Goal: Contribute content: Add original content to the website for others to see

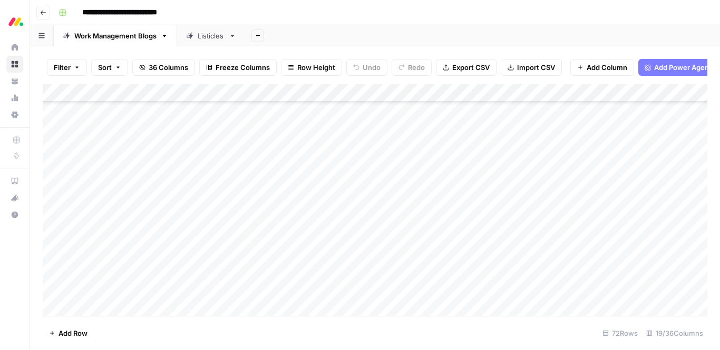
scroll to position [807, 0]
click at [292, 199] on div "Add Column" at bounding box center [375, 200] width 664 height 232
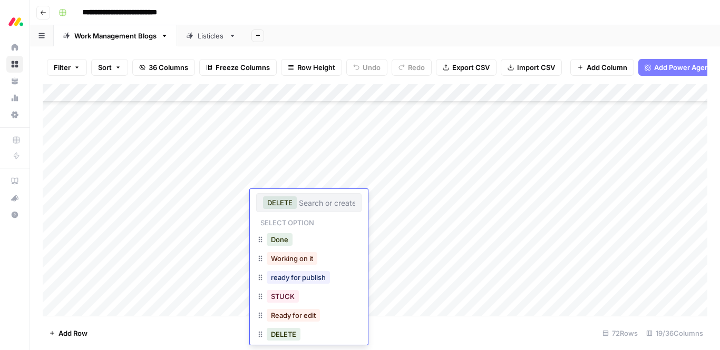
click at [369, 7] on div "**********" at bounding box center [381, 12] width 655 height 17
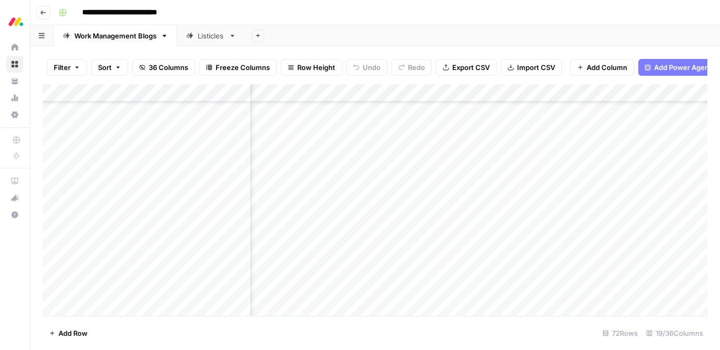
scroll to position [807, 782]
click at [626, 216] on div "Add Column" at bounding box center [375, 200] width 664 height 232
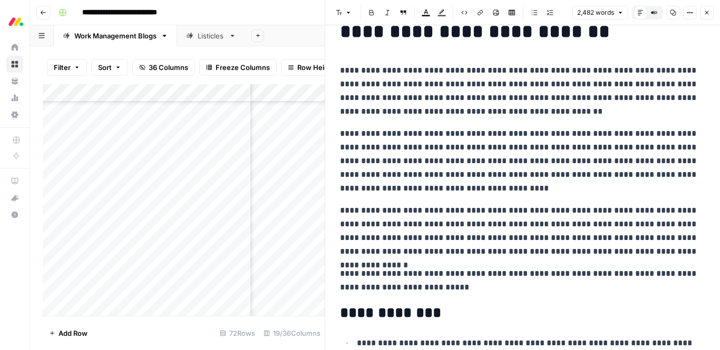
scroll to position [11, 0]
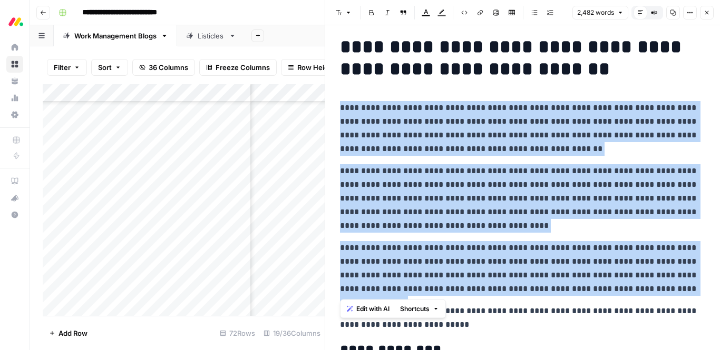
drag, startPoint x: 665, startPoint y: 289, endPoint x: 328, endPoint y: 111, distance: 380.8
click at [328, 111] on div "**********" at bounding box center [522, 175] width 395 height 350
click at [364, 307] on span "Edit with AI" at bounding box center [372, 309] width 33 height 9
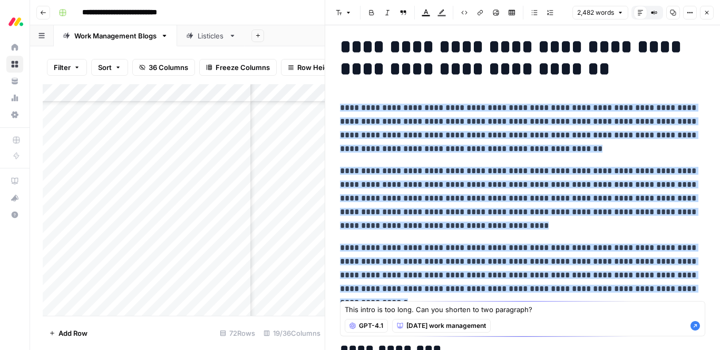
type textarea "This intro is too long. Can you shorten to two paragraph?"
click at [695, 328] on icon "button" at bounding box center [694, 325] width 9 height 9
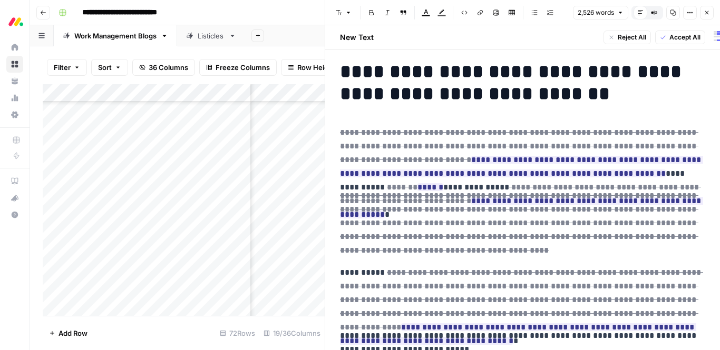
scroll to position [35, 0]
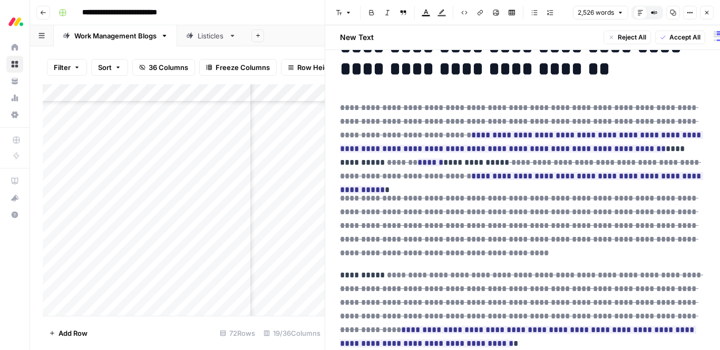
click at [688, 38] on span "Accept All" at bounding box center [684, 37] width 31 height 9
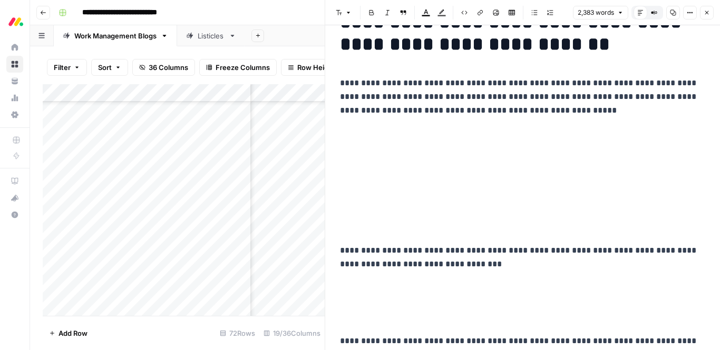
scroll to position [11, 0]
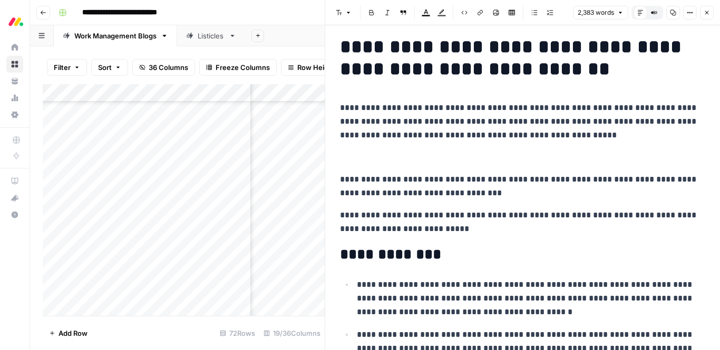
click at [588, 159] on p at bounding box center [522, 158] width 365 height 14
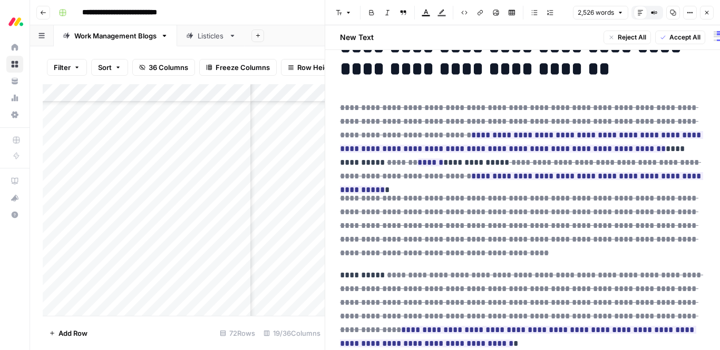
click at [631, 40] on span "Reject All" at bounding box center [631, 37] width 28 height 9
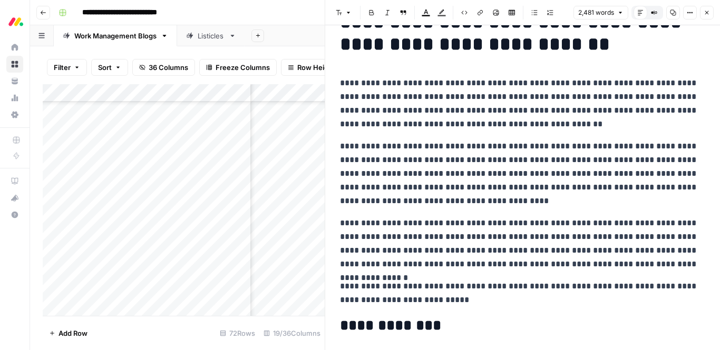
scroll to position [11, 0]
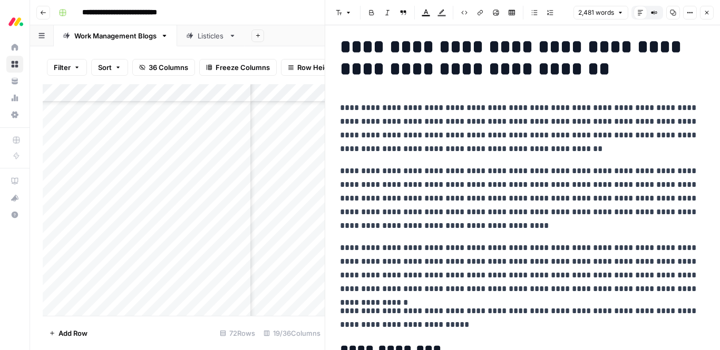
click at [537, 123] on p "**********" at bounding box center [522, 128] width 365 height 55
click at [511, 143] on p "**********" at bounding box center [522, 128] width 365 height 55
click at [484, 165] on p "**********" at bounding box center [522, 198] width 365 height 68
click at [489, 198] on p "**********" at bounding box center [522, 198] width 365 height 68
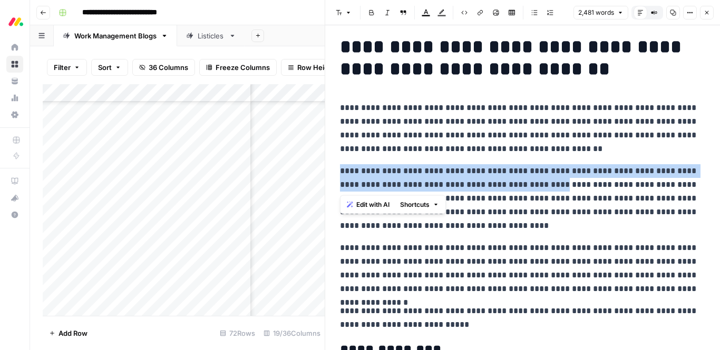
drag, startPoint x: 531, startPoint y: 185, endPoint x: 336, endPoint y: 160, distance: 196.5
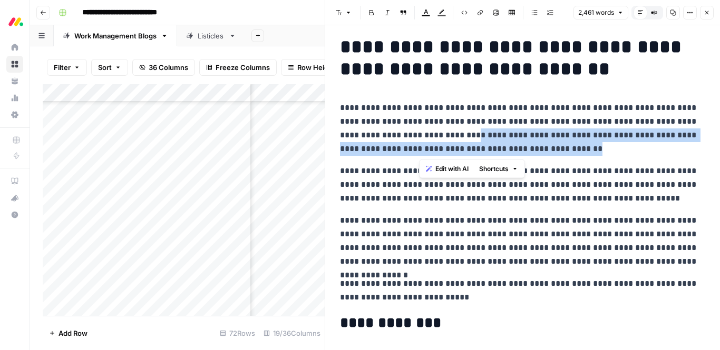
drag, startPoint x: 490, startPoint y: 150, endPoint x: 421, endPoint y: 136, distance: 70.9
click at [421, 136] on p "**********" at bounding box center [522, 128] width 365 height 55
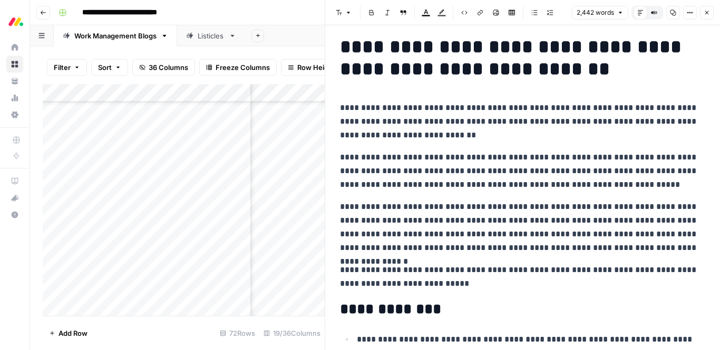
click at [672, 207] on p "**********" at bounding box center [522, 227] width 365 height 55
click at [355, 208] on p "**********" at bounding box center [522, 227] width 365 height 55
click at [352, 208] on p "**********" at bounding box center [522, 227] width 365 height 55
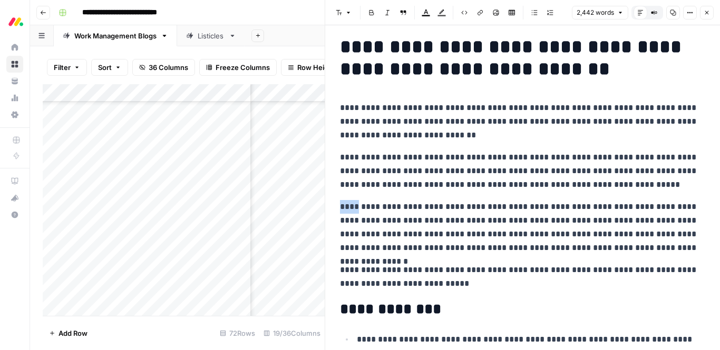
click at [352, 207] on p "**********" at bounding box center [522, 227] width 365 height 55
click at [434, 206] on p "**********" at bounding box center [522, 227] width 365 height 55
drag, startPoint x: 362, startPoint y: 220, endPoint x: 661, endPoint y: 205, distance: 299.1
click at [661, 205] on p "**********" at bounding box center [522, 227] width 365 height 55
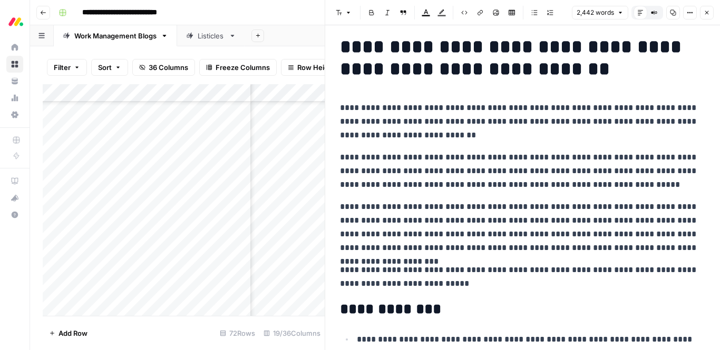
click at [618, 236] on p "**********" at bounding box center [522, 227] width 365 height 55
click at [416, 218] on p "**********" at bounding box center [522, 227] width 365 height 55
click at [443, 223] on p "**********" at bounding box center [522, 227] width 365 height 55
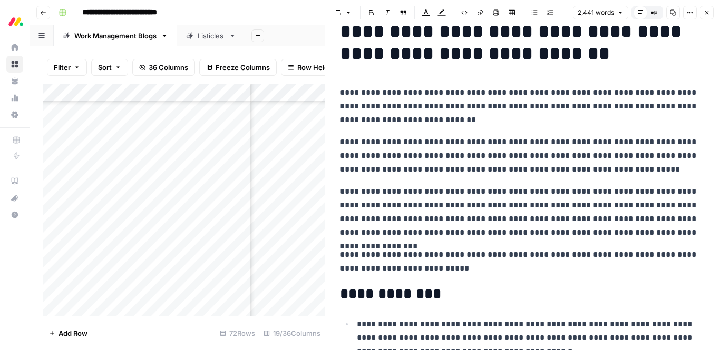
scroll to position [32, 0]
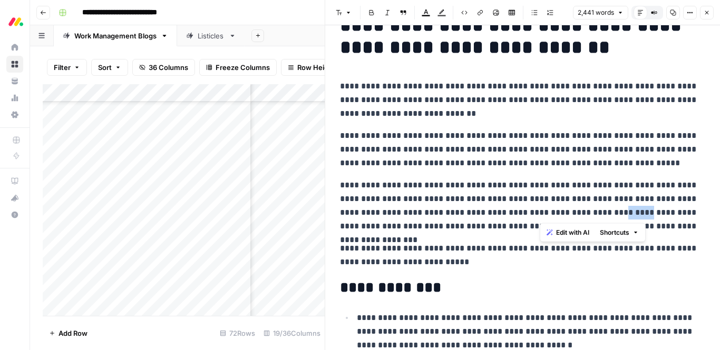
drag, startPoint x: 555, startPoint y: 213, endPoint x: 538, endPoint y: 208, distance: 17.7
click at [538, 208] on p "**********" at bounding box center [522, 206] width 365 height 55
click at [542, 225] on p "**********" at bounding box center [522, 206] width 365 height 55
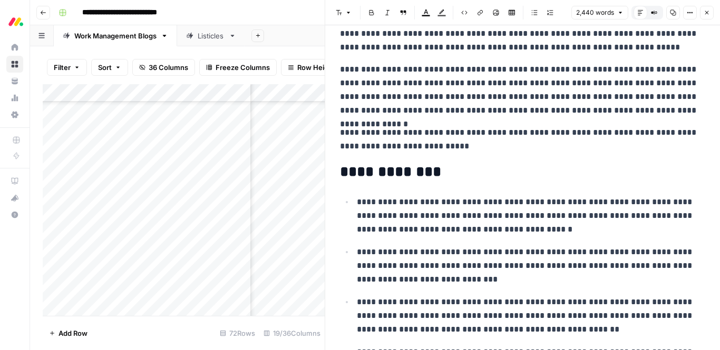
scroll to position [154, 0]
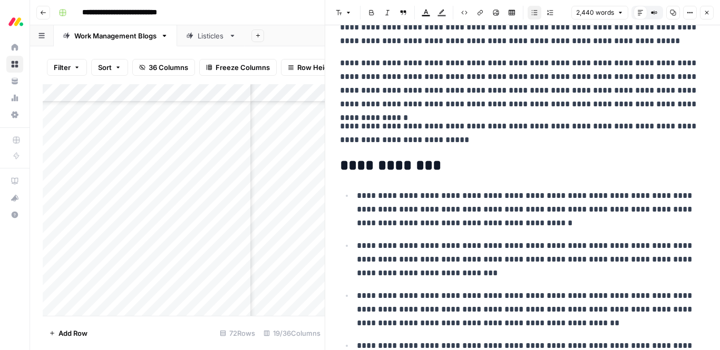
click at [448, 221] on p "**********" at bounding box center [531, 209] width 348 height 41
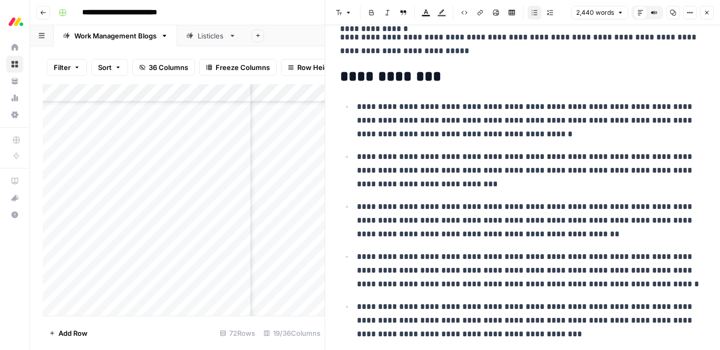
scroll to position [247, 0]
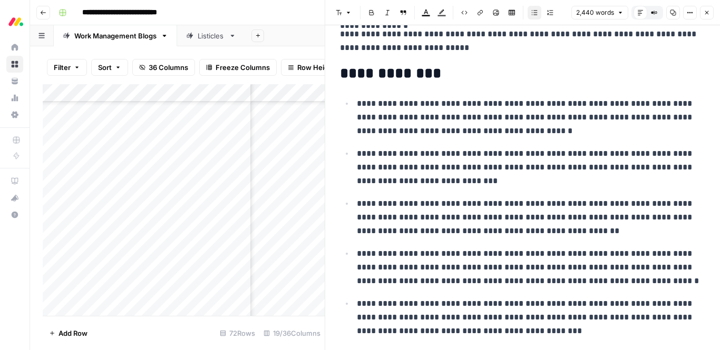
click at [442, 106] on p "**********" at bounding box center [531, 117] width 348 height 41
click at [486, 176] on p "**********" at bounding box center [531, 167] width 348 height 41
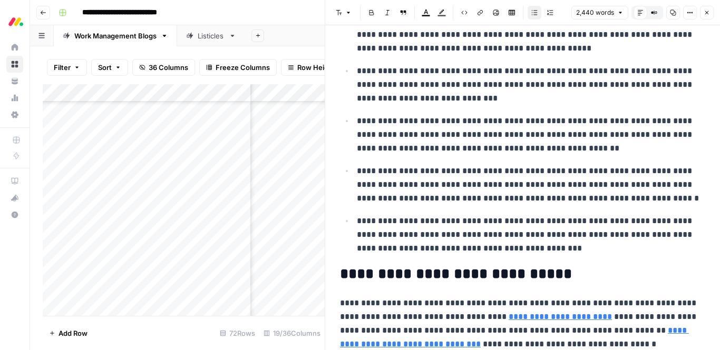
scroll to position [332, 0]
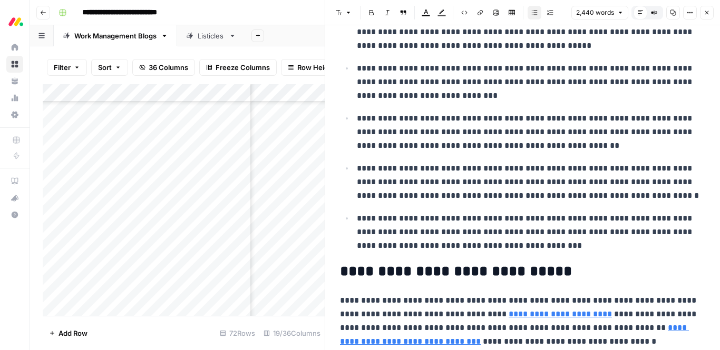
click at [486, 176] on p "**********" at bounding box center [531, 182] width 348 height 41
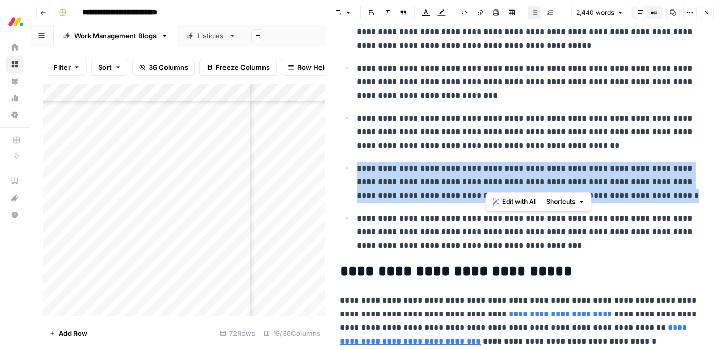
click at [486, 176] on p "**********" at bounding box center [531, 182] width 348 height 41
click at [392, 219] on span "Edit with AI" at bounding box center [389, 215] width 33 height 9
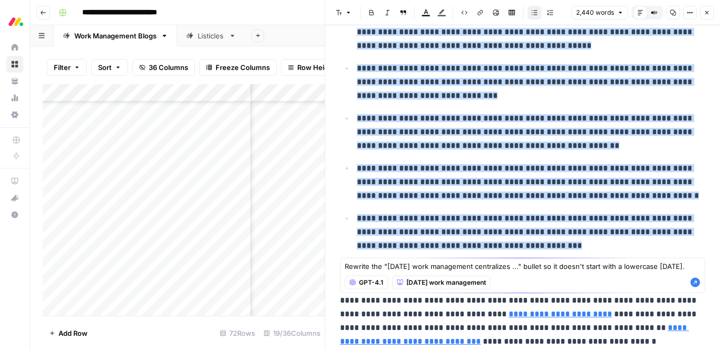
type textarea "Rewrite the "[DATE] work management centralizes ..." bullet so it doesn't start…"
click at [694, 283] on icon "button" at bounding box center [695, 283] width 11 height 11
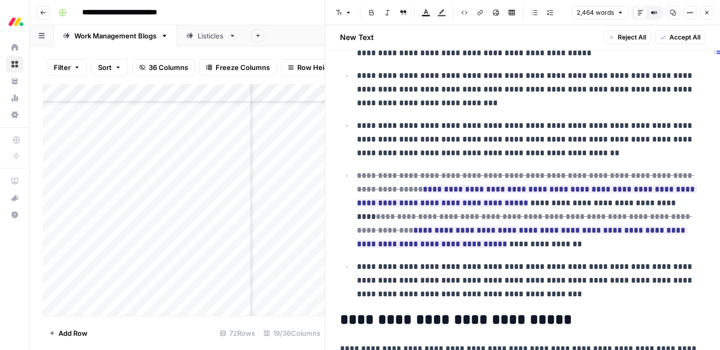
scroll to position [351, 0]
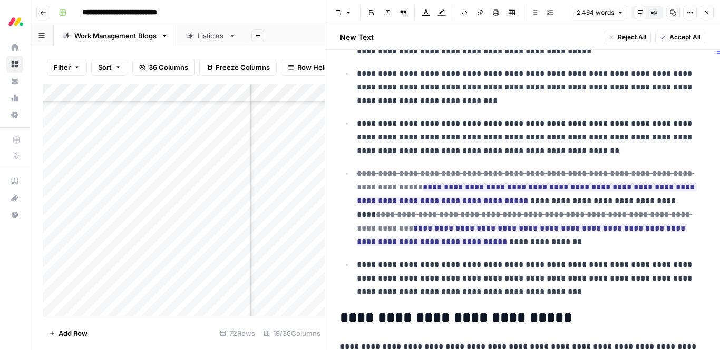
click at [678, 33] on span "Accept All" at bounding box center [684, 37] width 31 height 9
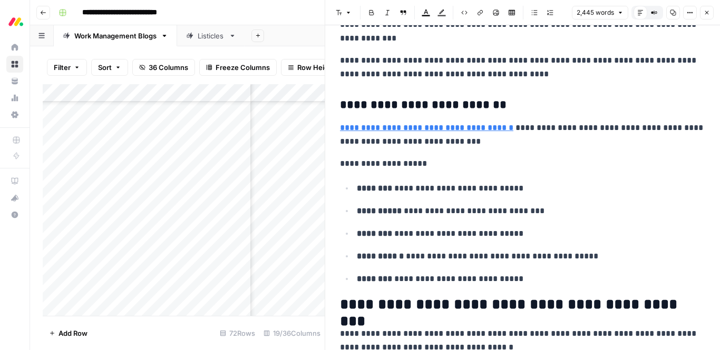
scroll to position [2417, 0]
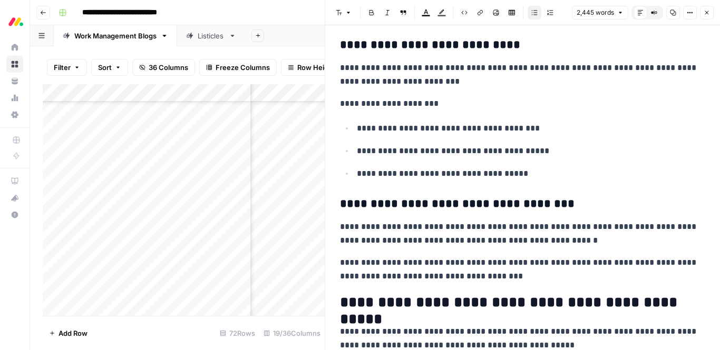
click at [507, 123] on p "**********" at bounding box center [531, 129] width 348 height 14
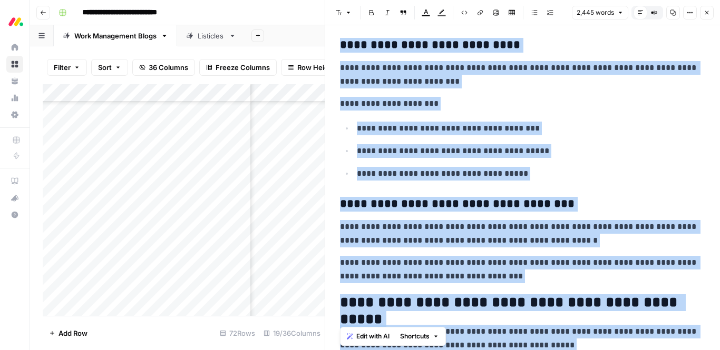
copy div "**********"
click at [548, 173] on p "**********" at bounding box center [531, 174] width 348 height 14
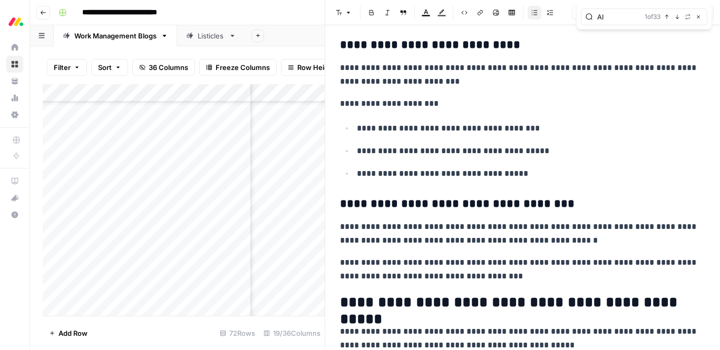
type input "AI"
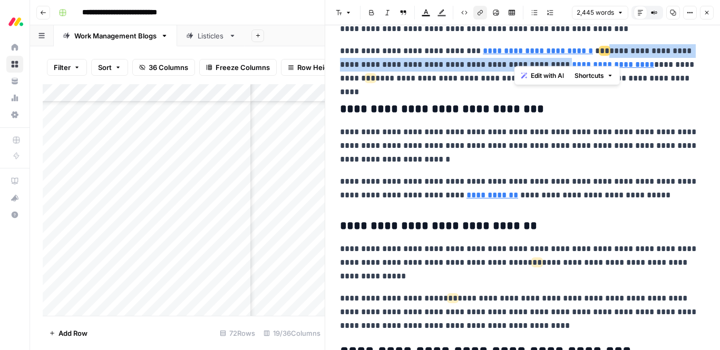
scroll to position [1094, 0]
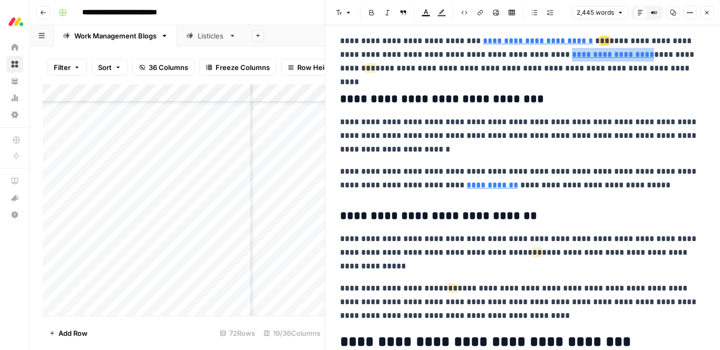
click at [607, 138] on p "**********" at bounding box center [522, 135] width 365 height 41
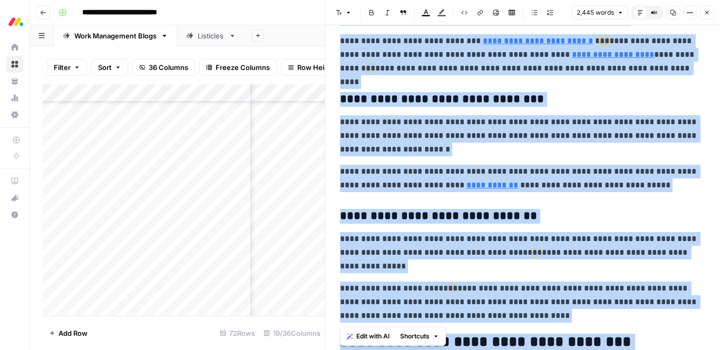
copy div "**********"
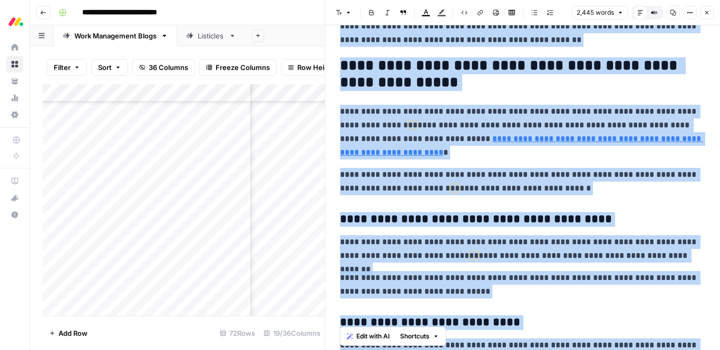
scroll to position [4809, 0]
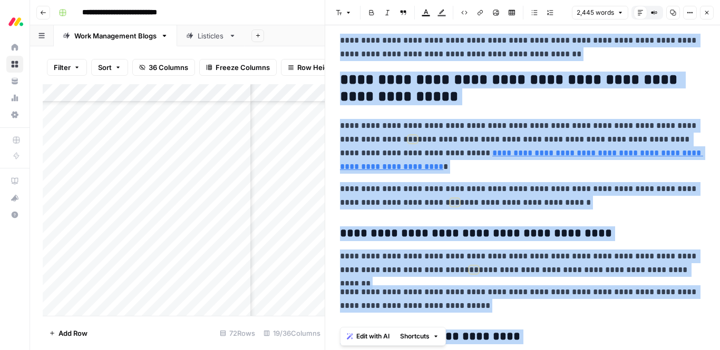
click at [375, 340] on span "Edit with AI" at bounding box center [372, 336] width 33 height 9
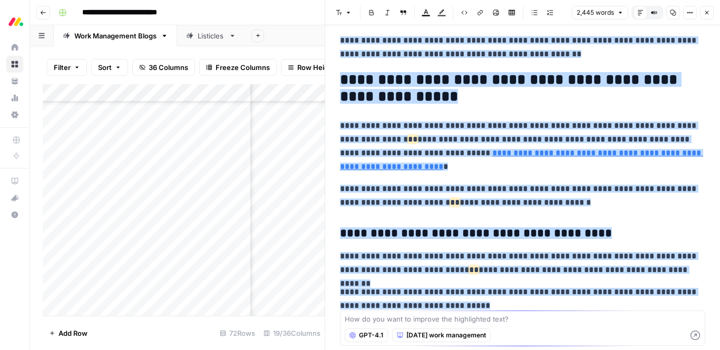
scroll to position [5864, 0]
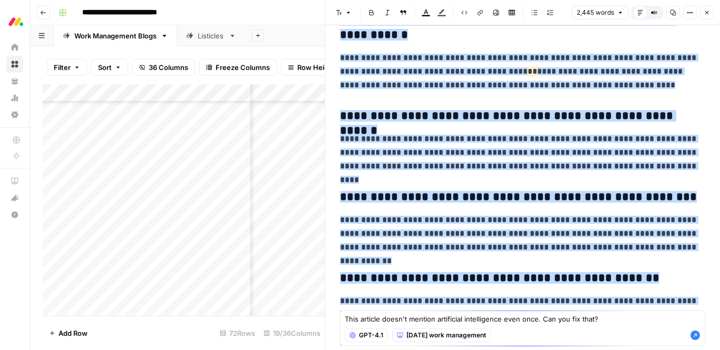
type textarea "This article doesn't mention artificial intelligence even once. Can you fix tha…"
click at [695, 334] on icon "button" at bounding box center [695, 335] width 11 height 11
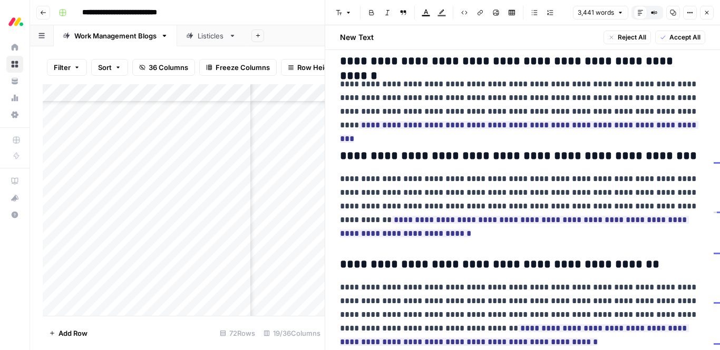
scroll to position [0, 0]
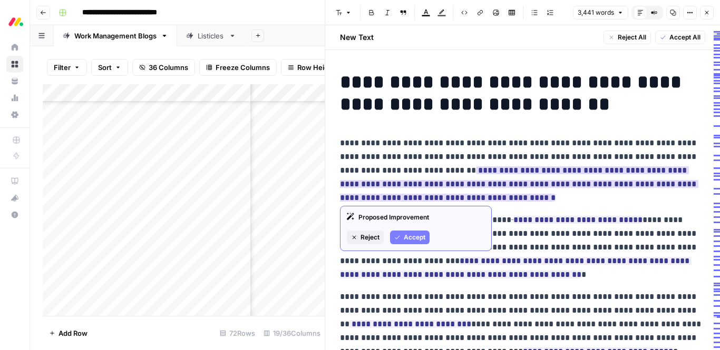
click at [370, 237] on span "Reject" at bounding box center [369, 237] width 19 height 9
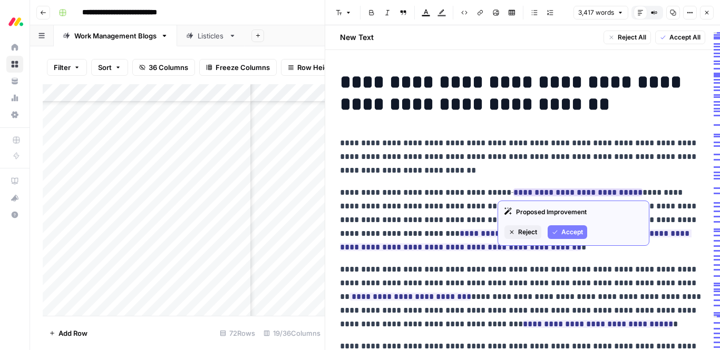
click at [533, 228] on span "Reject" at bounding box center [527, 232] width 19 height 9
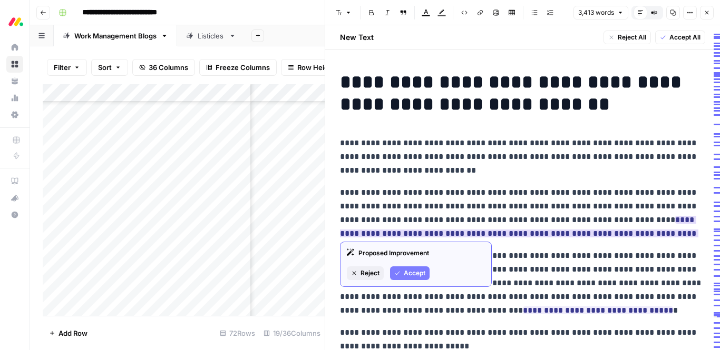
click at [367, 271] on span "Reject" at bounding box center [369, 273] width 19 height 9
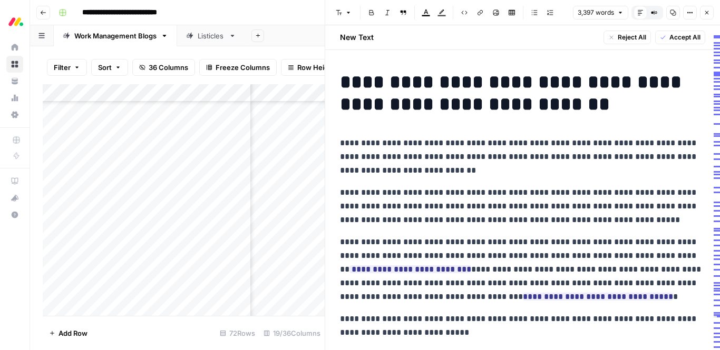
scroll to position [38, 0]
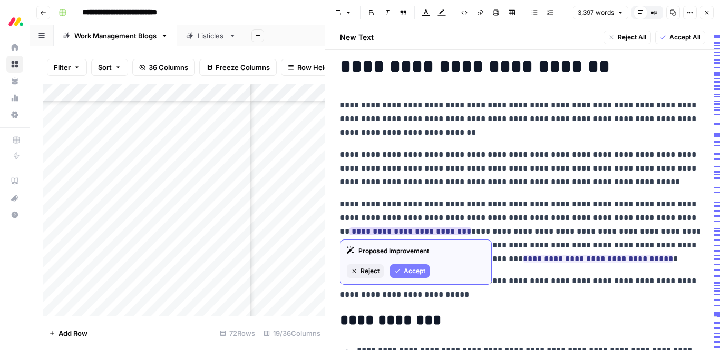
click at [418, 271] on span "Accept" at bounding box center [415, 271] width 22 height 9
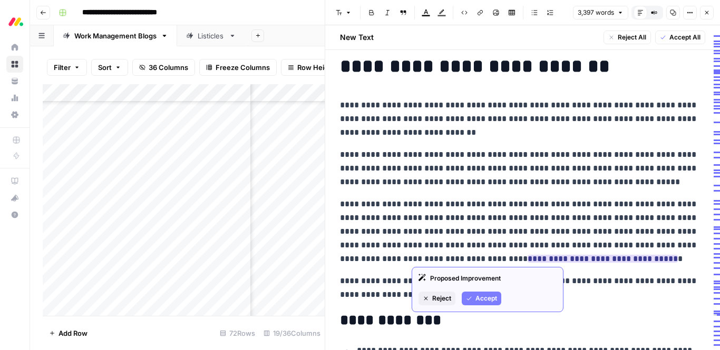
click at [444, 299] on span "Reject" at bounding box center [441, 298] width 19 height 9
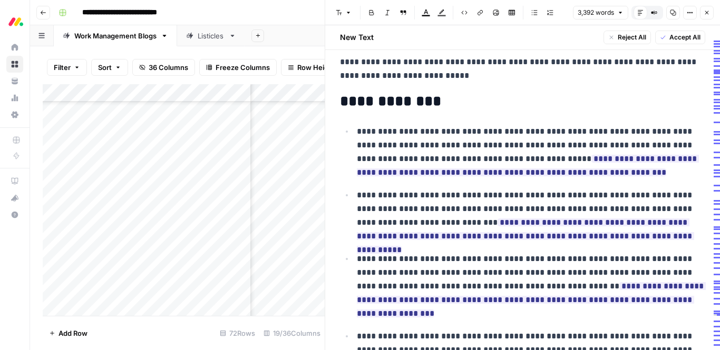
scroll to position [259, 0]
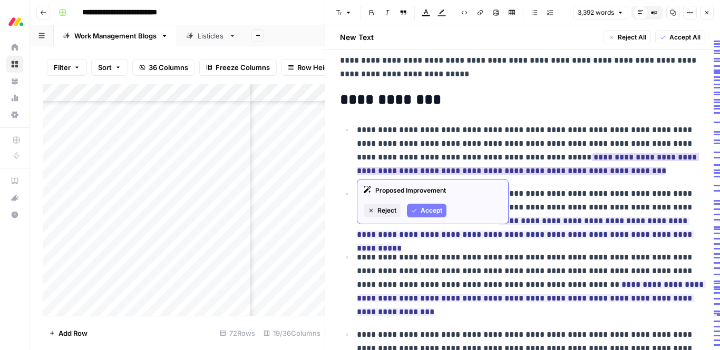
click at [385, 215] on button "Reject" at bounding box center [382, 211] width 37 height 14
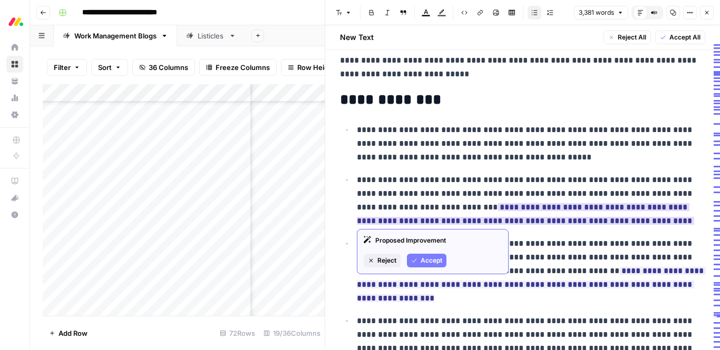
click at [389, 260] on span "Reject" at bounding box center [386, 260] width 19 height 9
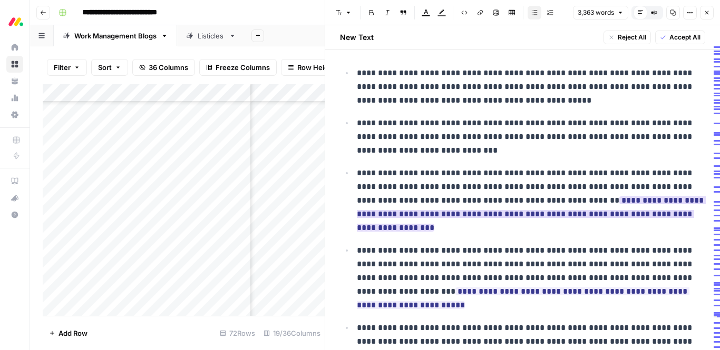
scroll to position [317, 0]
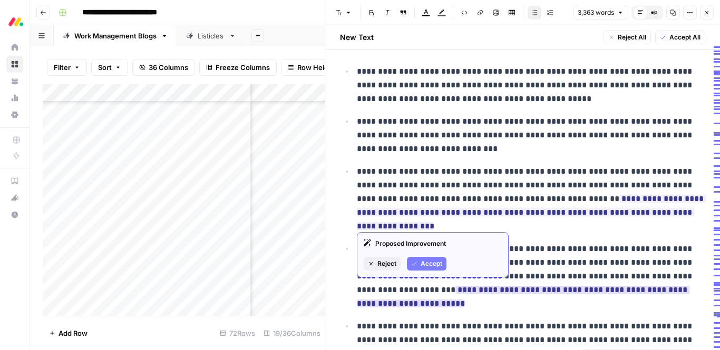
click at [388, 261] on span "Reject" at bounding box center [386, 263] width 19 height 9
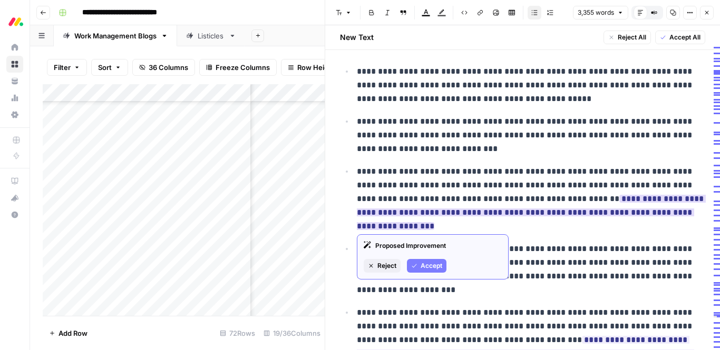
click at [433, 261] on span "Accept" at bounding box center [431, 265] width 22 height 9
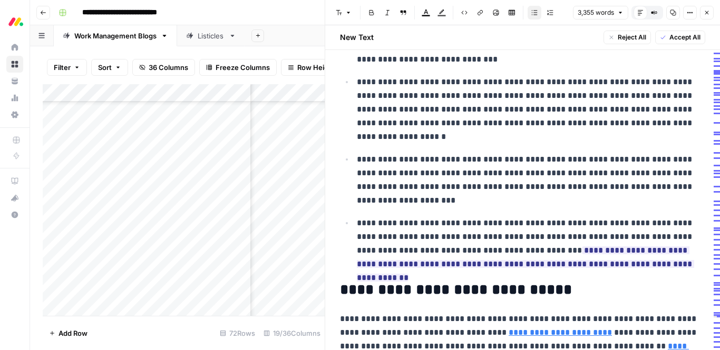
scroll to position [409, 0]
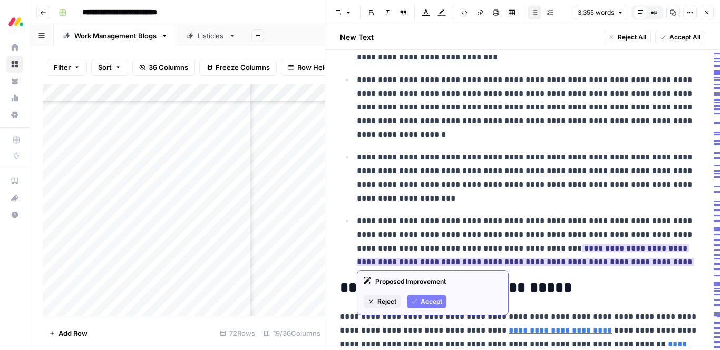
click at [434, 300] on span "Accept" at bounding box center [431, 301] width 22 height 9
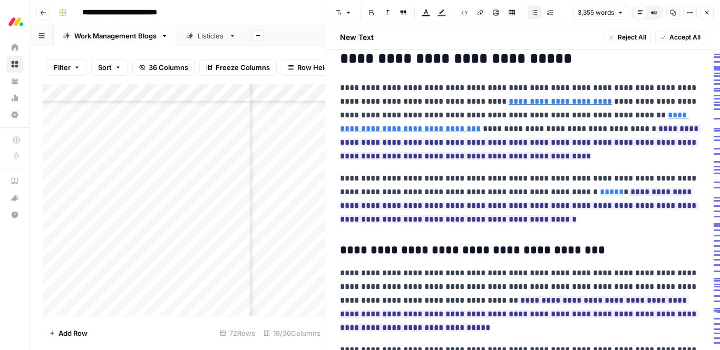
scroll to position [657, 0]
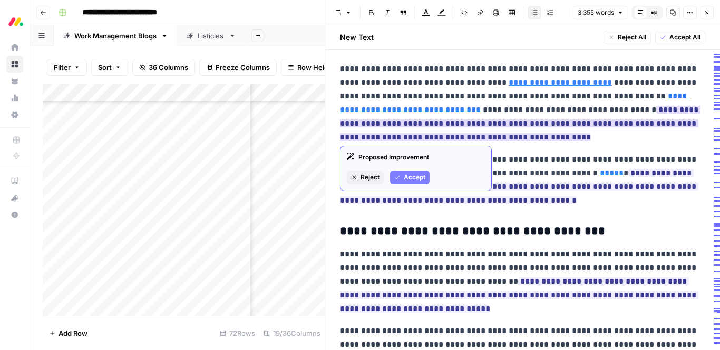
click at [405, 175] on span "Accept" at bounding box center [415, 177] width 22 height 9
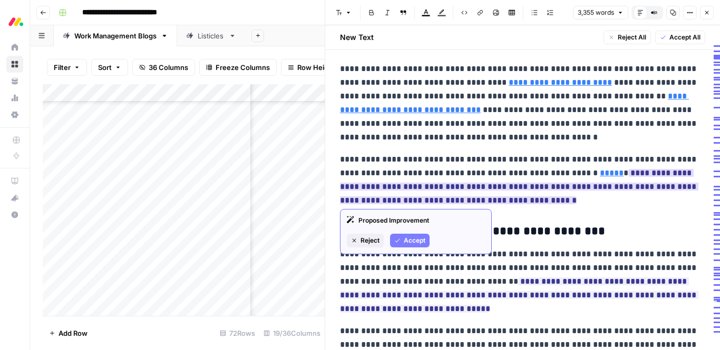
click at [406, 239] on span "Accept" at bounding box center [415, 240] width 22 height 9
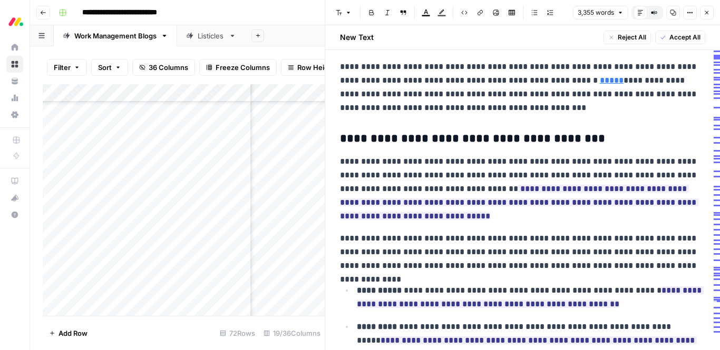
scroll to position [754, 0]
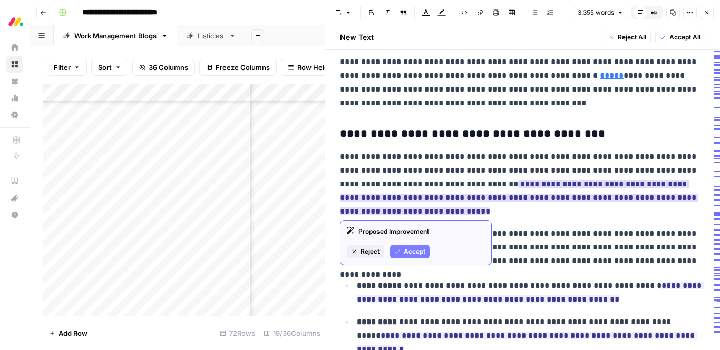
click at [405, 249] on span "Accept" at bounding box center [415, 251] width 22 height 9
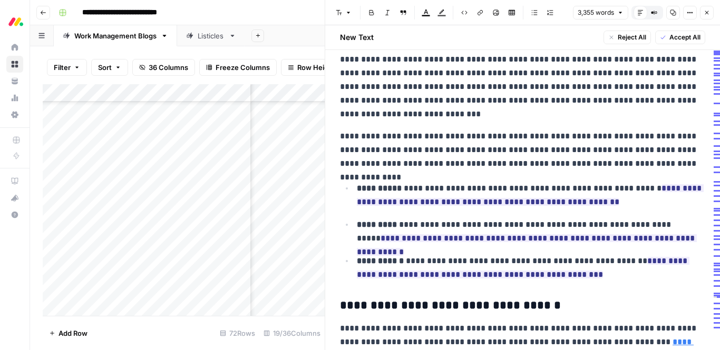
scroll to position [853, 0]
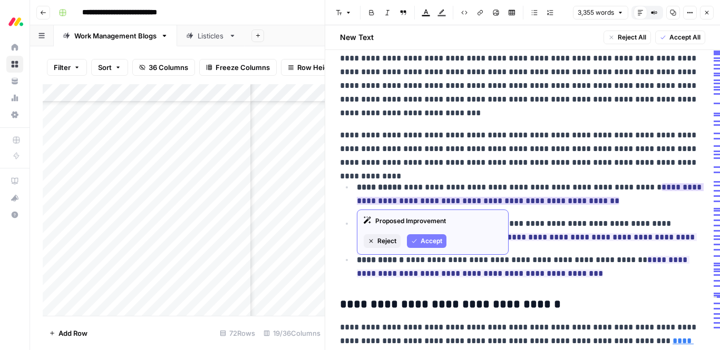
click at [384, 240] on span "Reject" at bounding box center [386, 241] width 19 height 9
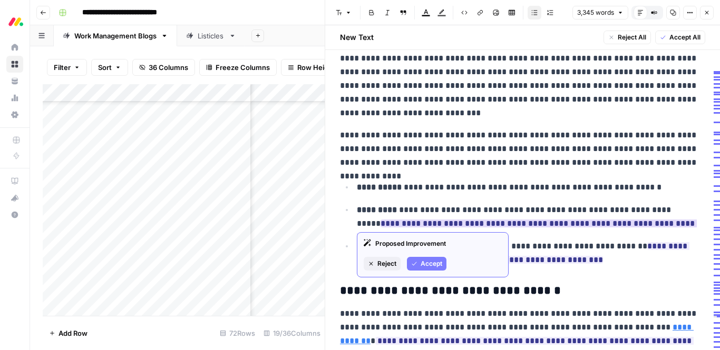
click at [384, 260] on span "Reject" at bounding box center [386, 263] width 19 height 9
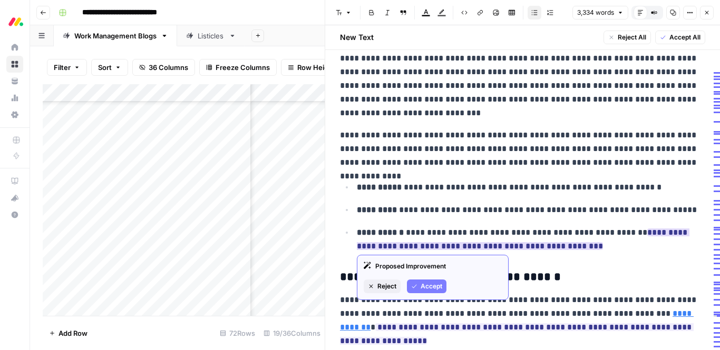
click at [391, 288] on span "Reject" at bounding box center [386, 286] width 19 height 9
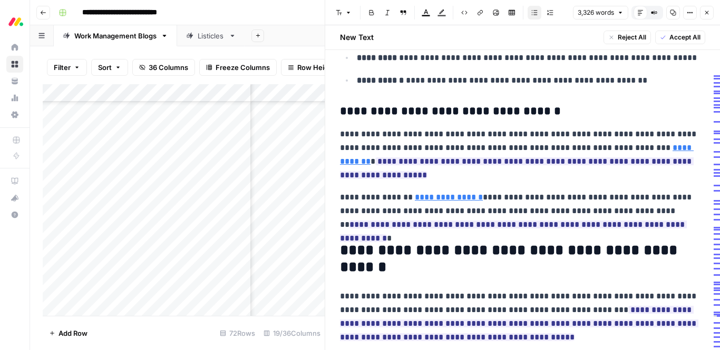
scroll to position [1007, 0]
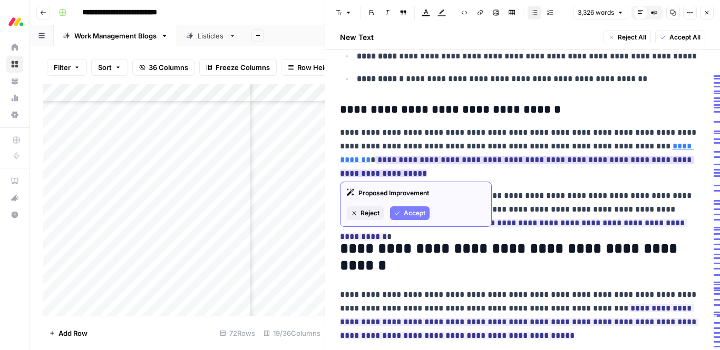
click at [363, 215] on span "Reject" at bounding box center [369, 213] width 19 height 9
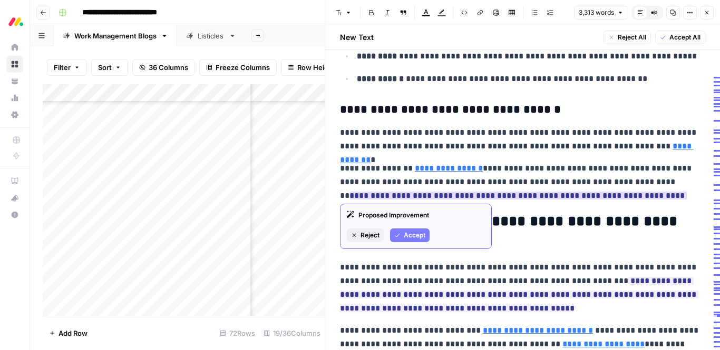
click at [415, 233] on span "Accept" at bounding box center [415, 235] width 22 height 9
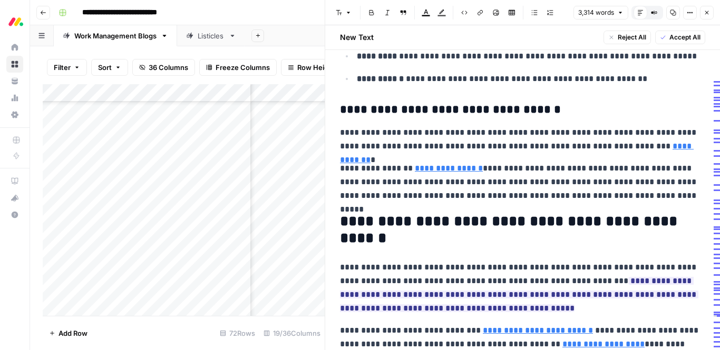
click at [621, 186] on p "**********" at bounding box center [522, 182] width 365 height 41
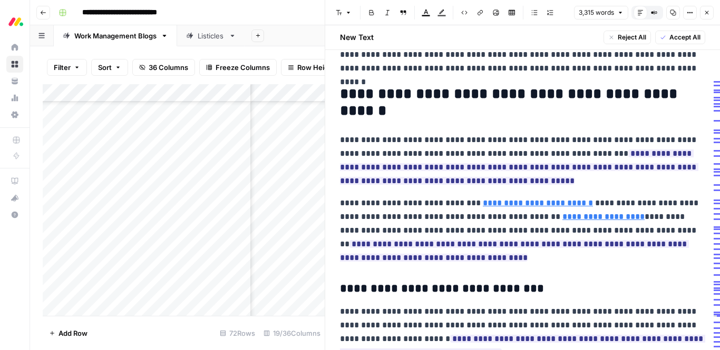
scroll to position [1158, 0]
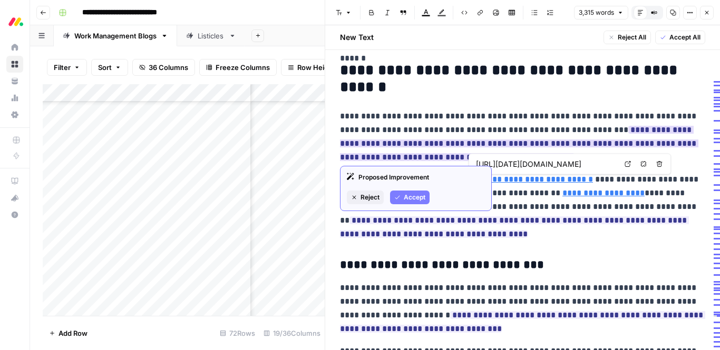
click at [415, 200] on span "Accept" at bounding box center [415, 197] width 22 height 9
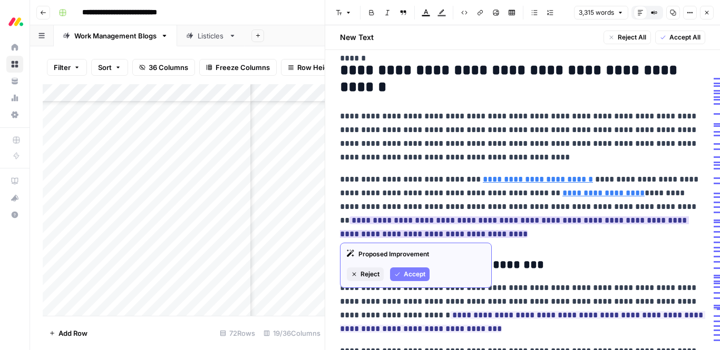
click at [408, 272] on span "Accept" at bounding box center [415, 274] width 22 height 9
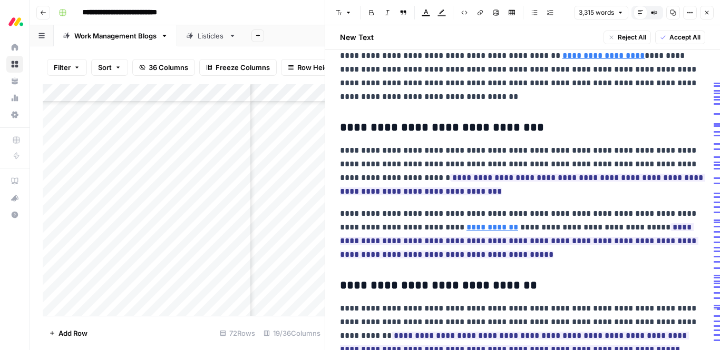
scroll to position [1303, 0]
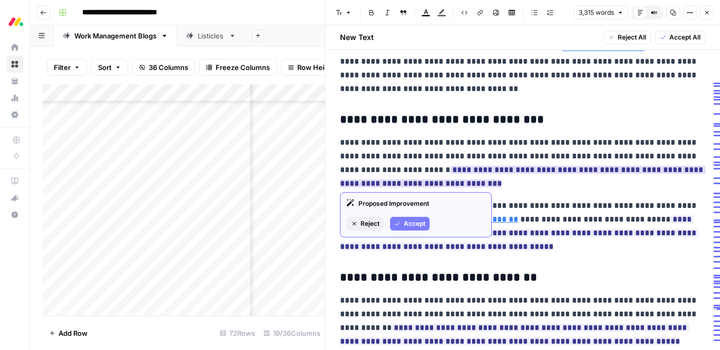
click at [417, 222] on span "Accept" at bounding box center [415, 223] width 22 height 9
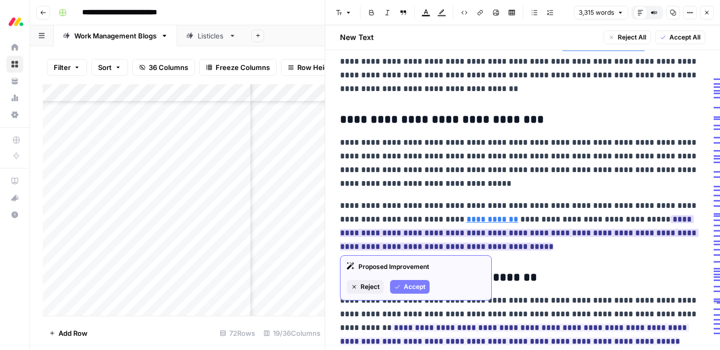
click at [404, 288] on span "Accept" at bounding box center [415, 286] width 22 height 9
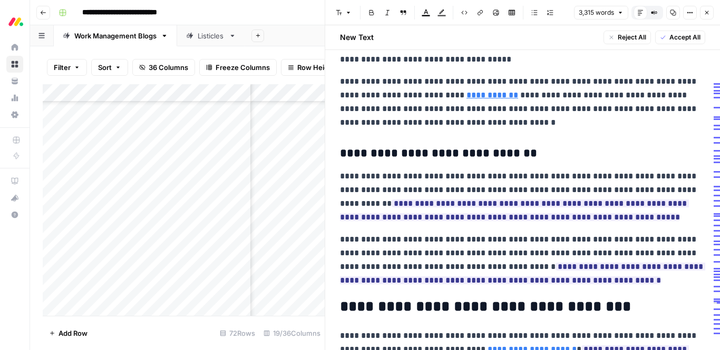
scroll to position [1450, 0]
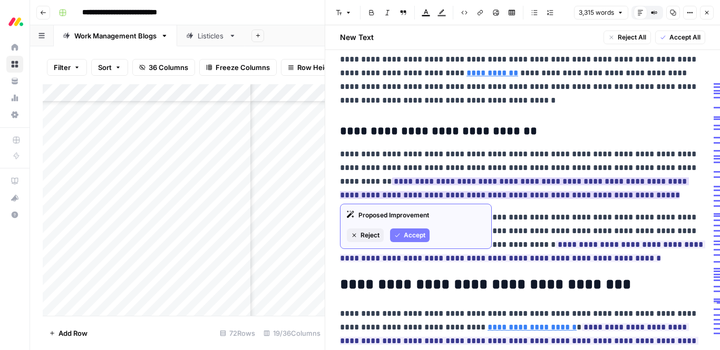
click at [414, 232] on span "Accept" at bounding box center [415, 235] width 22 height 9
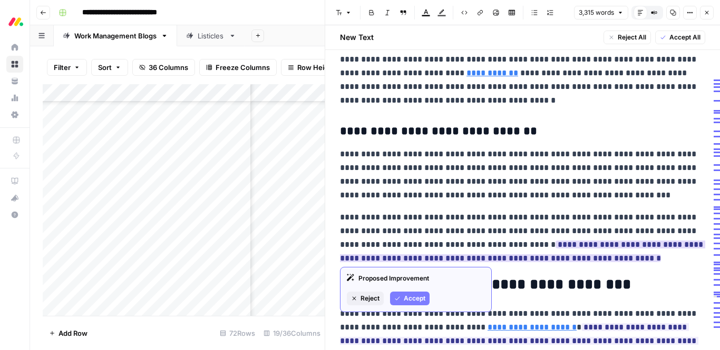
click at [374, 294] on span "Reject" at bounding box center [369, 298] width 19 height 9
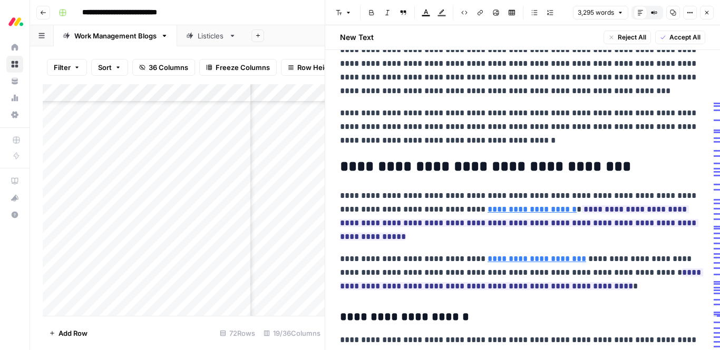
scroll to position [1561, 0]
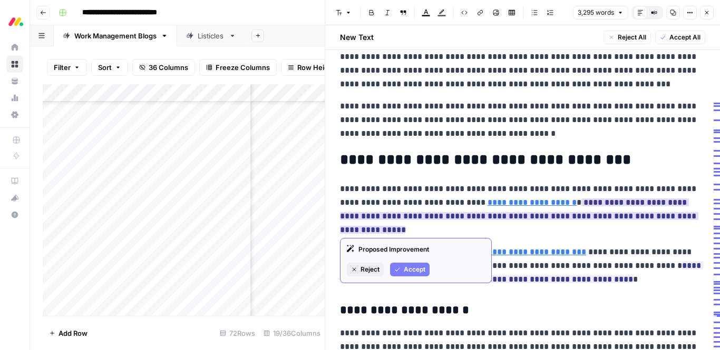
click at [371, 270] on span "Reject" at bounding box center [369, 269] width 19 height 9
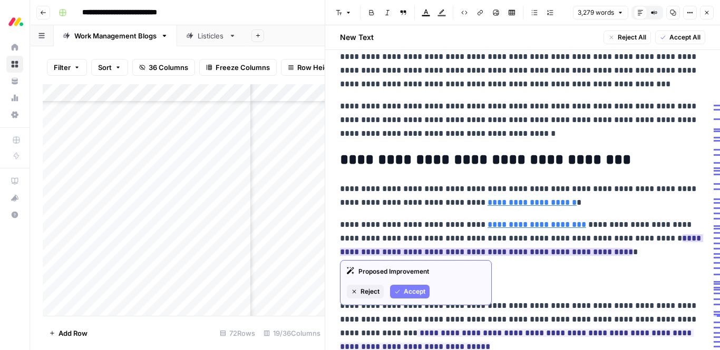
click at [411, 291] on span "Accept" at bounding box center [415, 291] width 22 height 9
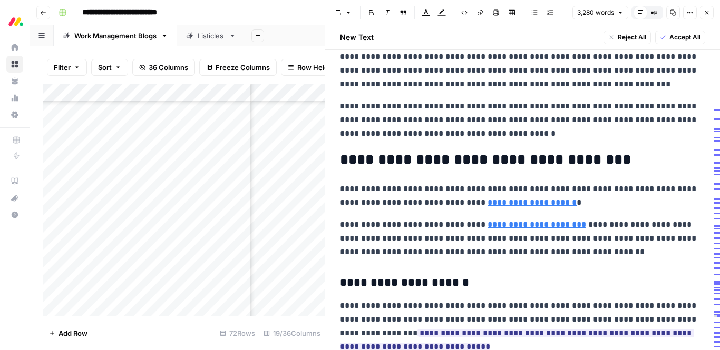
click at [680, 240] on p "**********" at bounding box center [522, 238] width 365 height 41
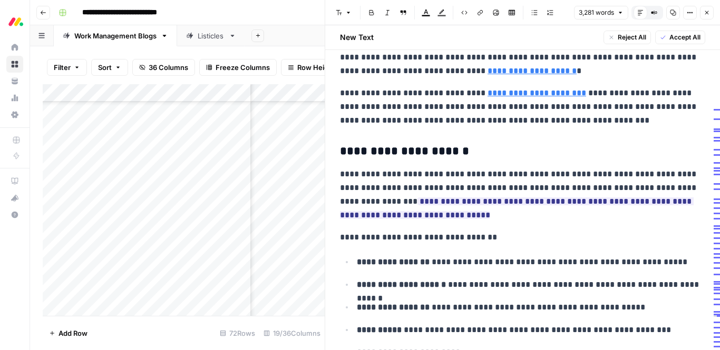
scroll to position [1769, 0]
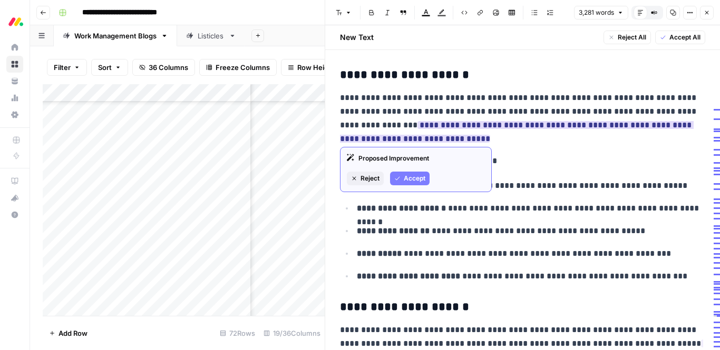
click at [405, 177] on span "Accept" at bounding box center [415, 178] width 22 height 9
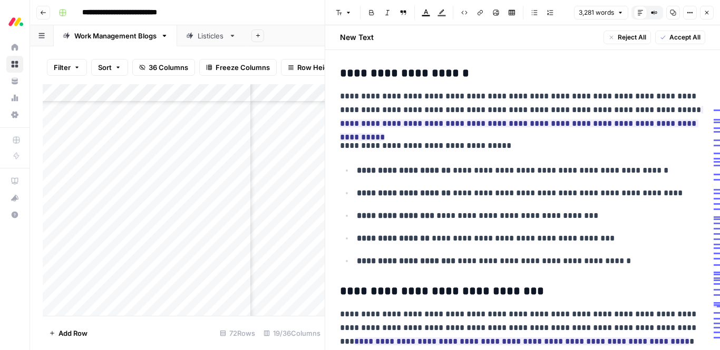
scroll to position [2006, 0]
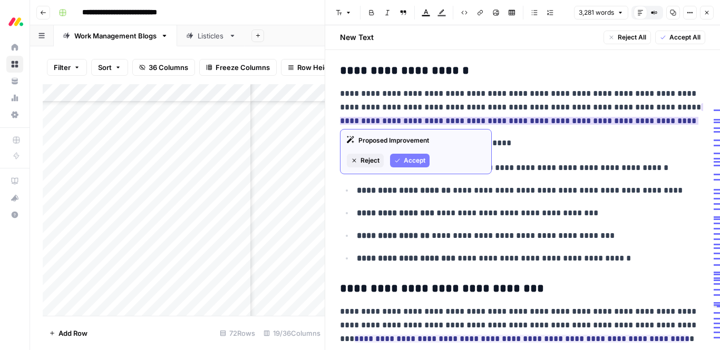
click at [424, 160] on span "Accept" at bounding box center [415, 160] width 22 height 9
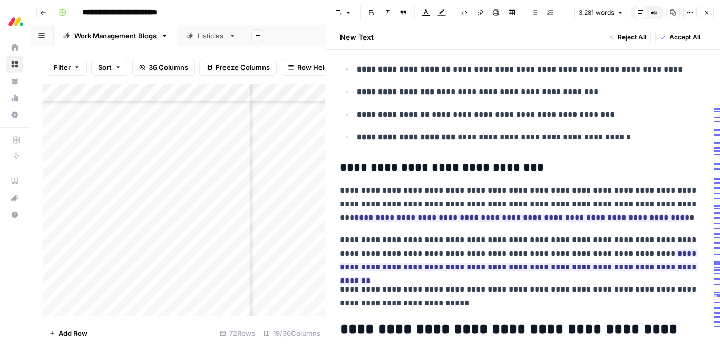
scroll to position [2144, 0]
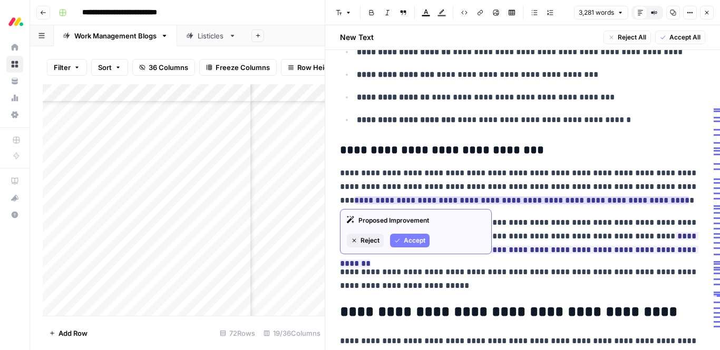
click at [392, 240] on button "Accept" at bounding box center [410, 241] width 40 height 14
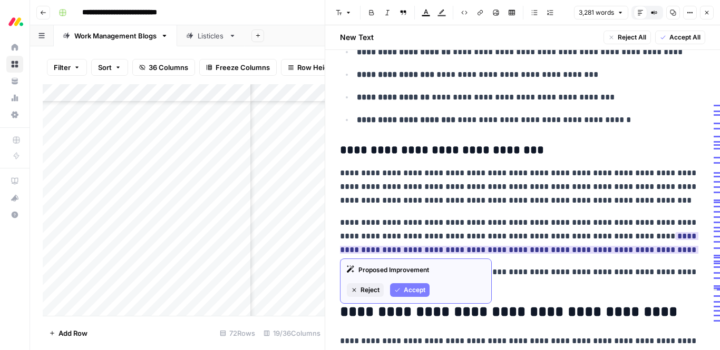
click at [372, 290] on span "Reject" at bounding box center [369, 290] width 19 height 9
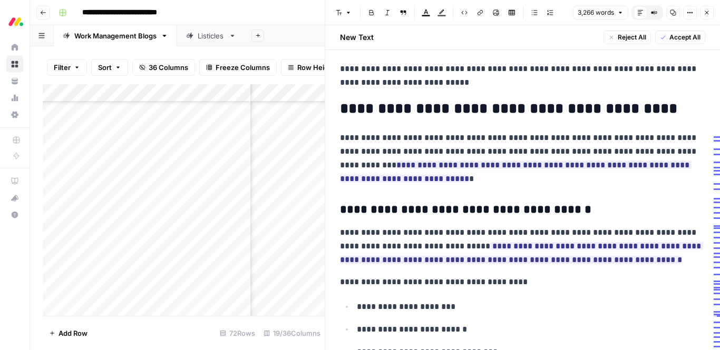
scroll to position [2359, 0]
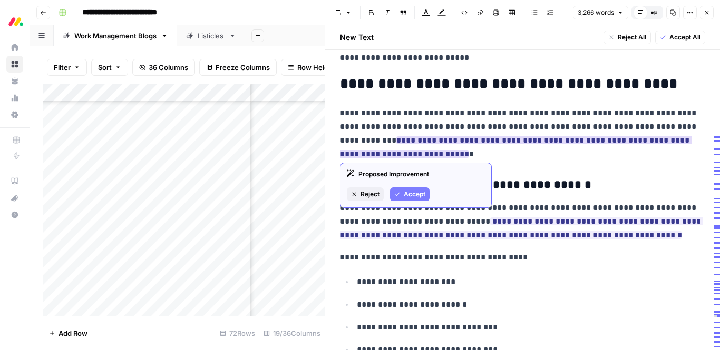
click at [368, 193] on span "Reject" at bounding box center [369, 194] width 19 height 9
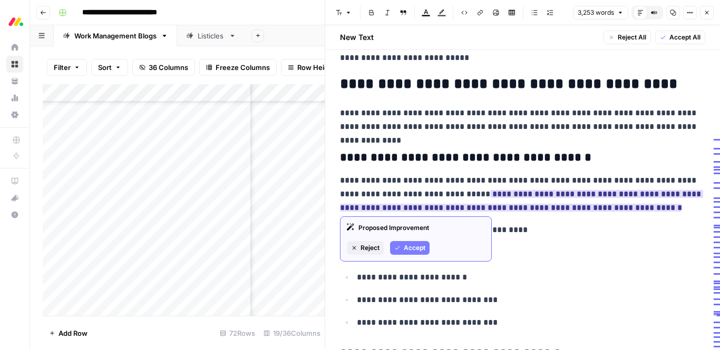
click at [413, 240] on div "Proposed Improvement Reject Accept" at bounding box center [416, 239] width 152 height 45
click at [414, 248] on span "Accept" at bounding box center [415, 247] width 22 height 9
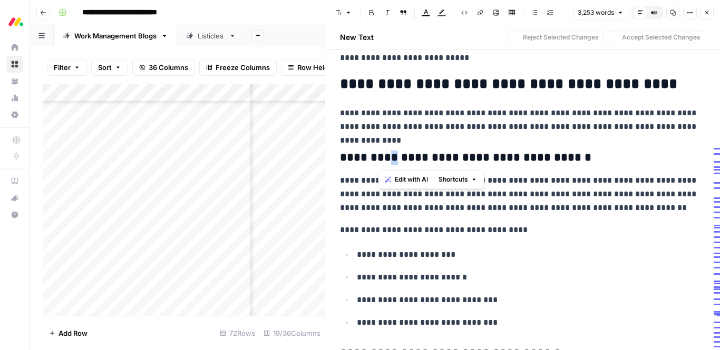
click at [378, 162] on h3 "**********" at bounding box center [522, 158] width 365 height 15
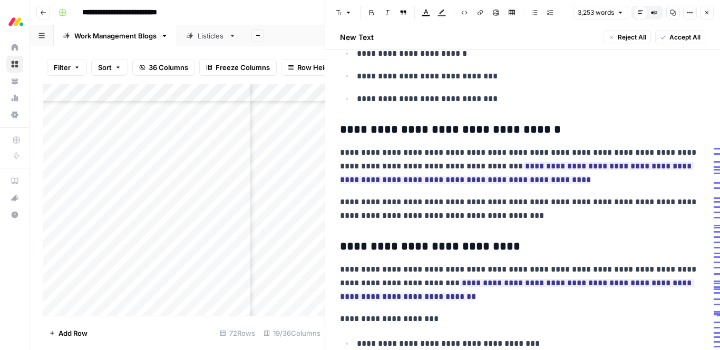
scroll to position [2597, 0]
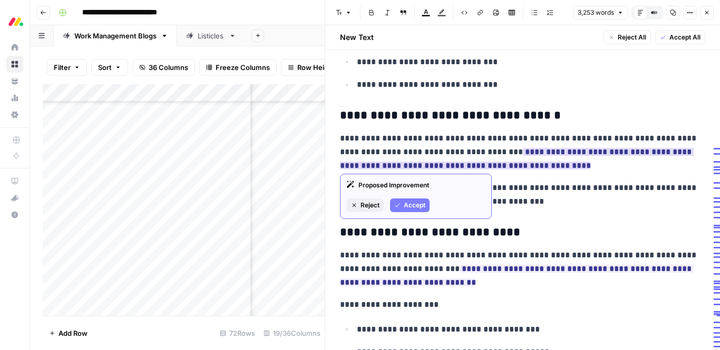
click at [419, 203] on span "Accept" at bounding box center [415, 205] width 22 height 9
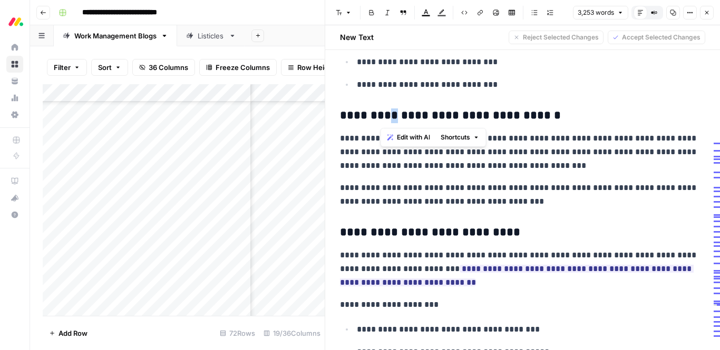
drag, startPoint x: 385, startPoint y: 117, endPoint x: 379, endPoint y: 116, distance: 5.8
click at [379, 116] on h3 "**********" at bounding box center [522, 116] width 365 height 15
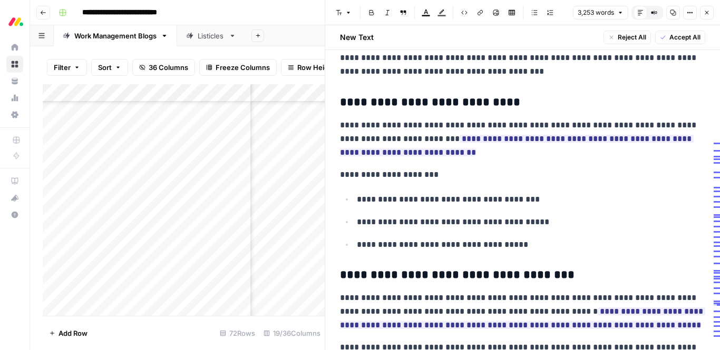
scroll to position [2728, 0]
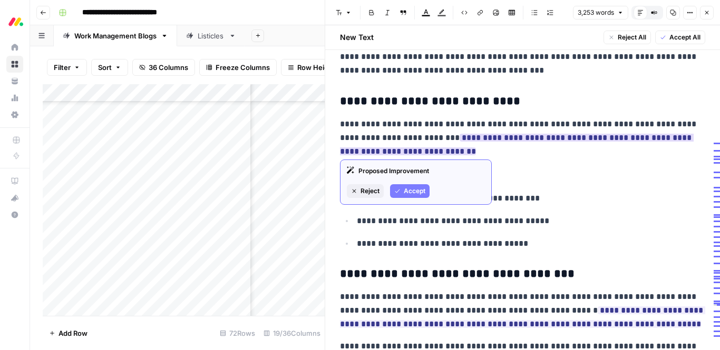
click at [400, 190] on button "Accept" at bounding box center [410, 191] width 40 height 14
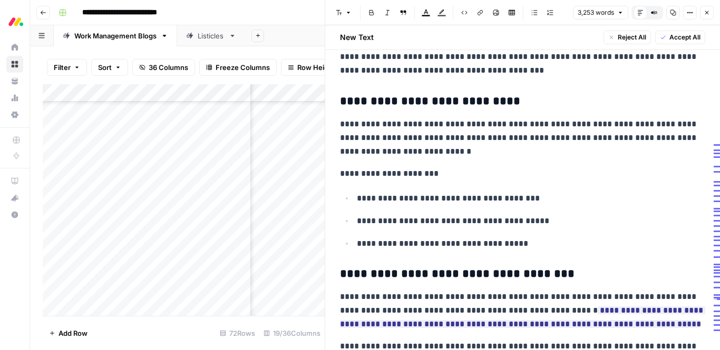
click at [385, 101] on h3 "**********" at bounding box center [522, 101] width 365 height 15
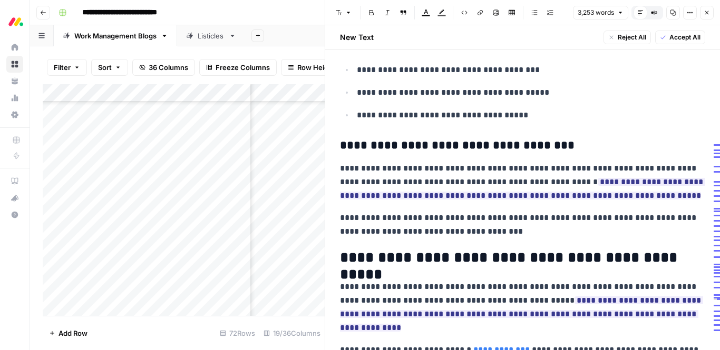
scroll to position [2864, 0]
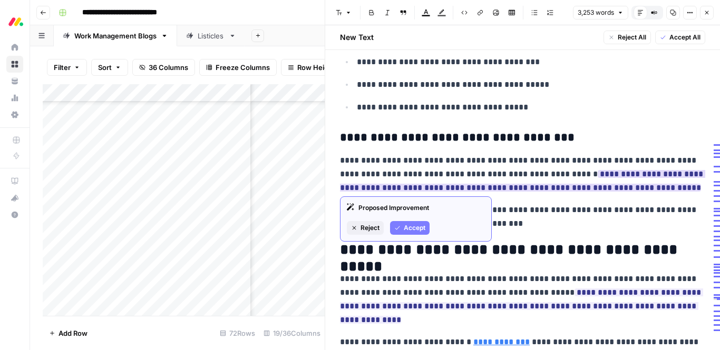
click at [406, 224] on span "Accept" at bounding box center [415, 227] width 22 height 9
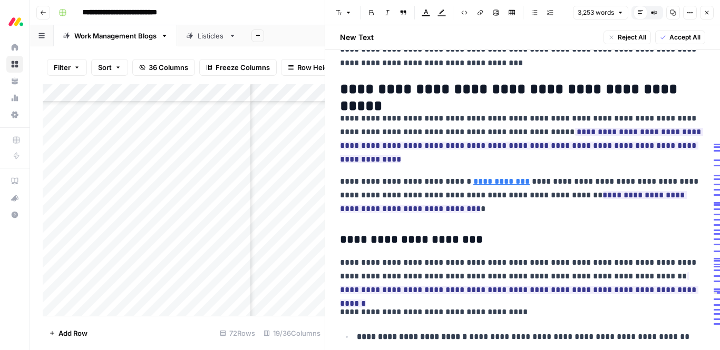
scroll to position [3035, 0]
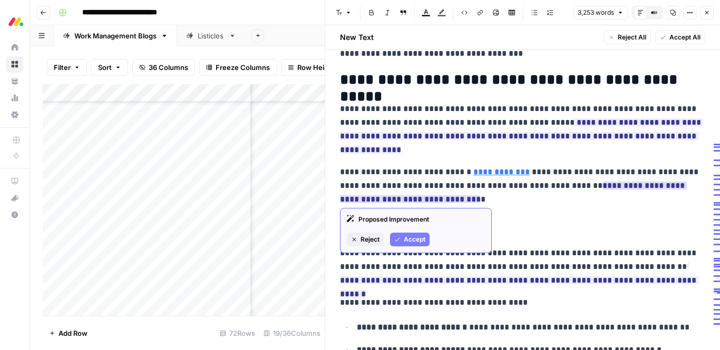
click at [369, 237] on span "Reject" at bounding box center [369, 239] width 19 height 9
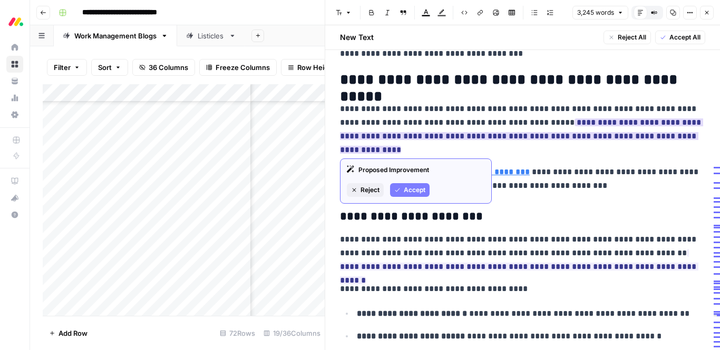
click at [417, 190] on span "Accept" at bounding box center [415, 189] width 22 height 9
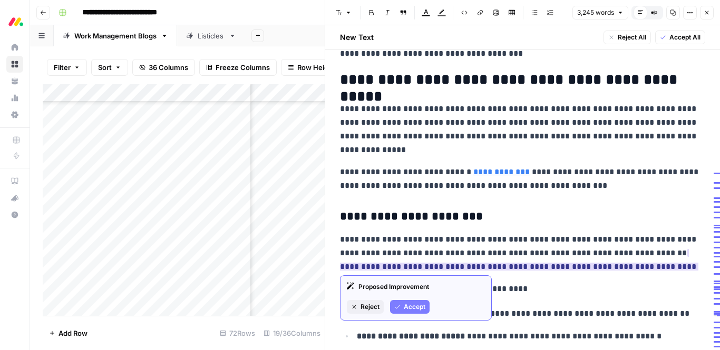
click at [417, 306] on span "Accept" at bounding box center [415, 306] width 22 height 9
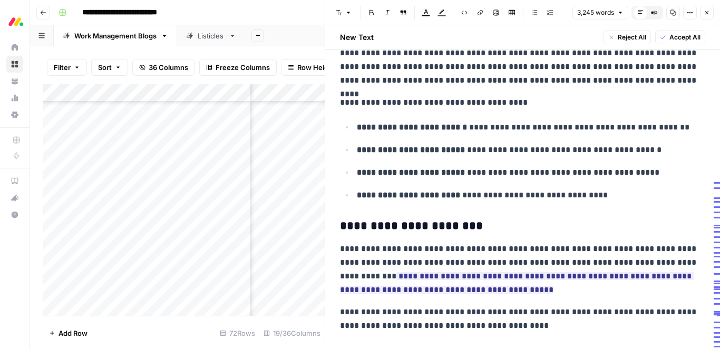
scroll to position [3230, 0]
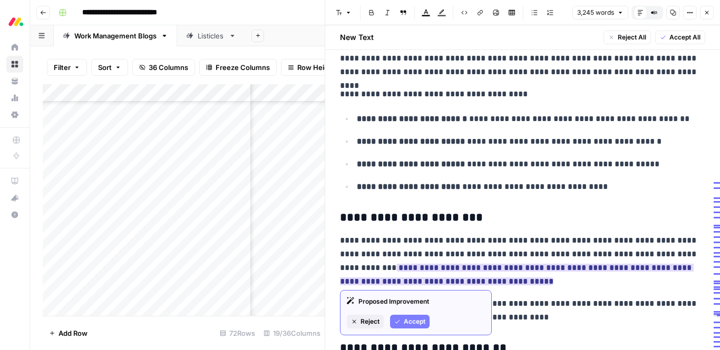
click at [376, 319] on span "Reject" at bounding box center [369, 321] width 19 height 9
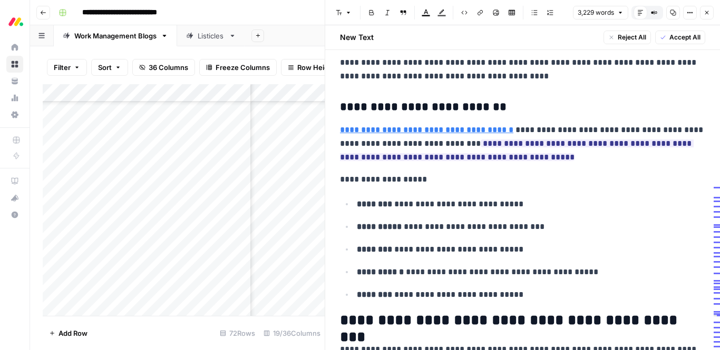
scroll to position [3471, 0]
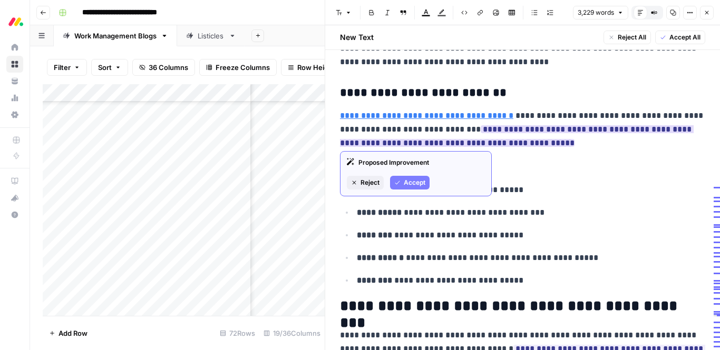
click at [419, 183] on span "Accept" at bounding box center [415, 182] width 22 height 9
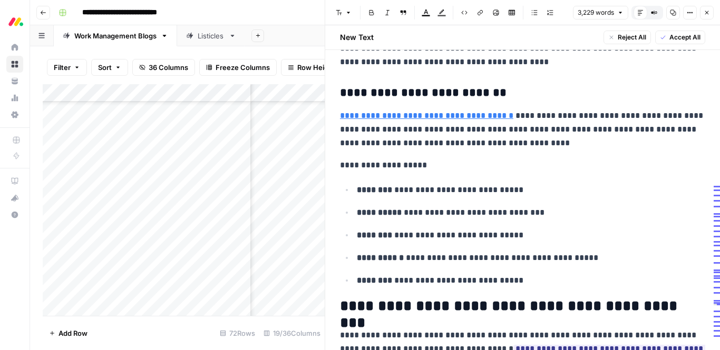
scroll to position [3517, 0]
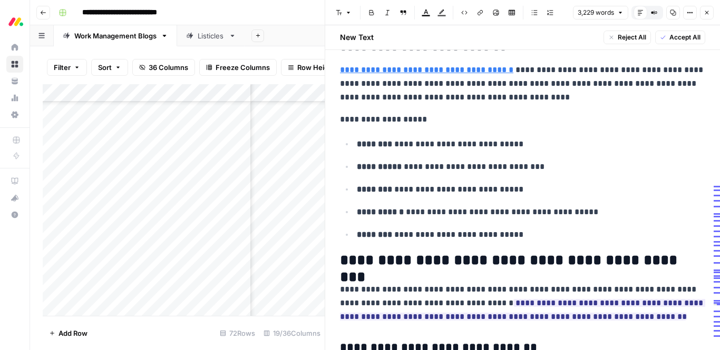
click at [360, 122] on p "**********" at bounding box center [522, 120] width 365 height 14
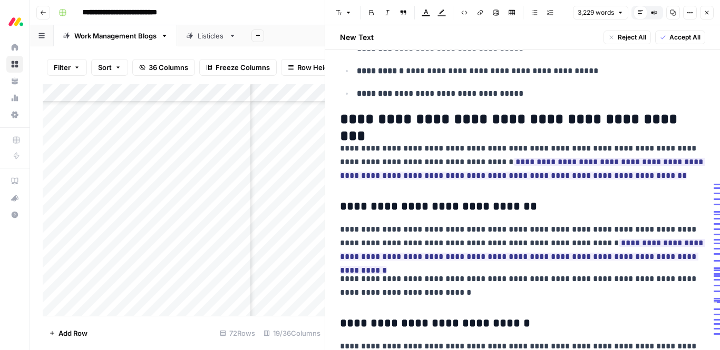
scroll to position [3680, 0]
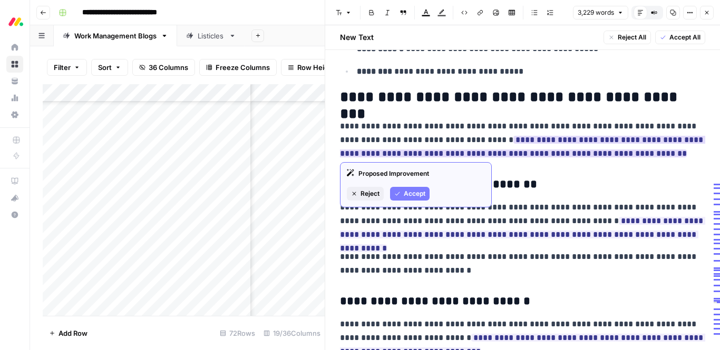
click at [365, 195] on span "Reject" at bounding box center [369, 193] width 19 height 9
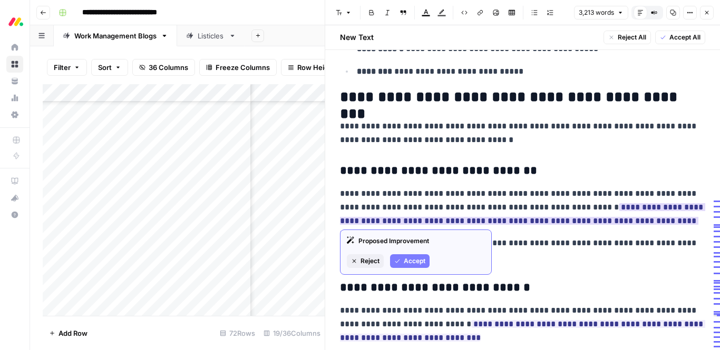
click at [417, 260] on span "Accept" at bounding box center [415, 261] width 22 height 9
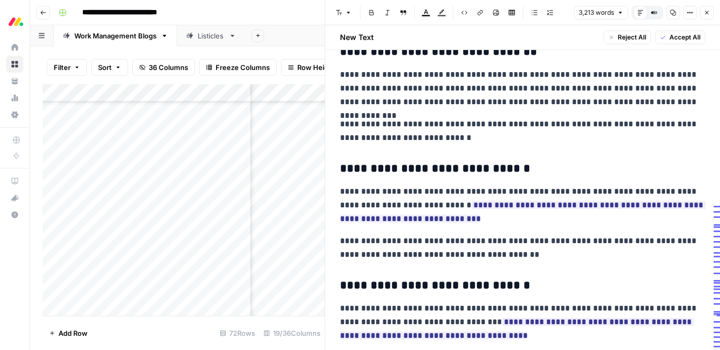
scroll to position [3826, 0]
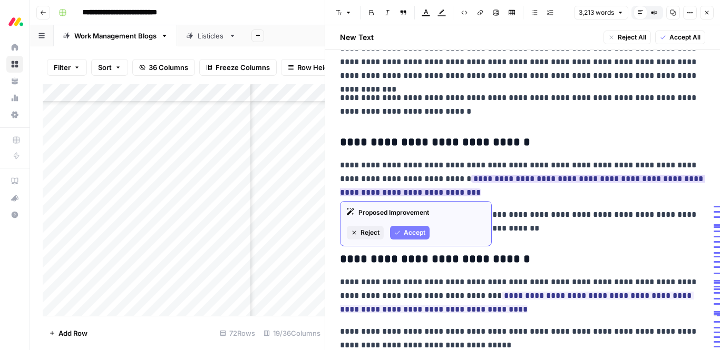
click at [482, 179] on ins "**********" at bounding box center [522, 186] width 365 height 22
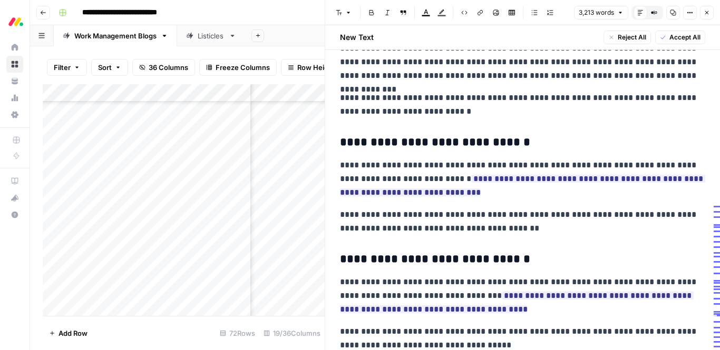
click at [581, 224] on p "**********" at bounding box center [522, 221] width 365 height 27
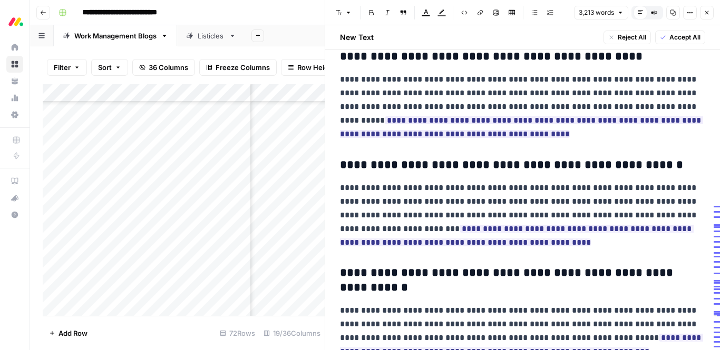
scroll to position [6825, 0]
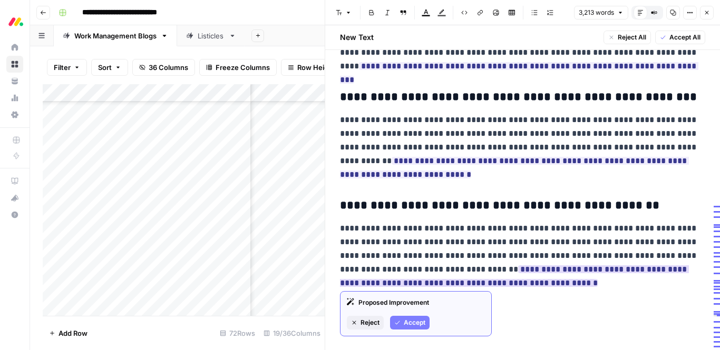
click at [371, 319] on span "Reject" at bounding box center [369, 322] width 19 height 9
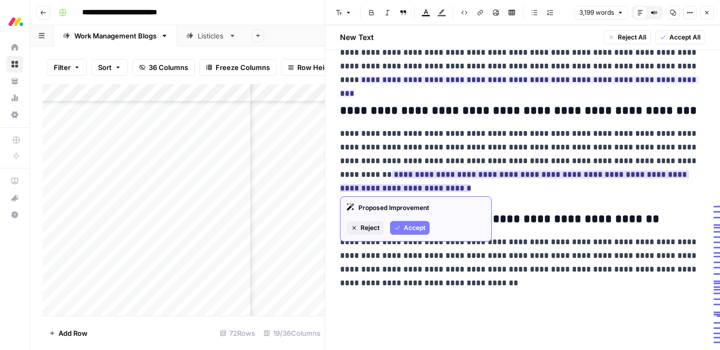
click at [370, 227] on span "Reject" at bounding box center [369, 227] width 19 height 9
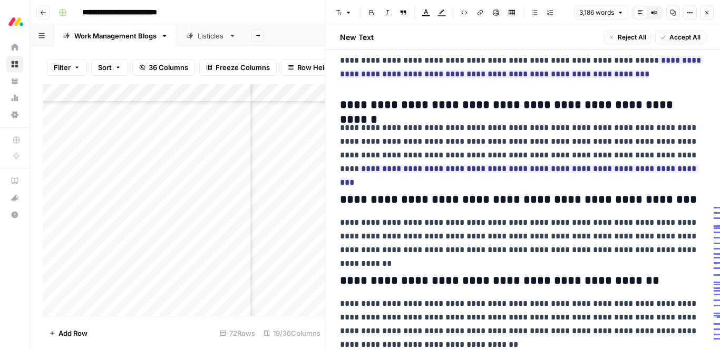
scroll to position [6705, 0]
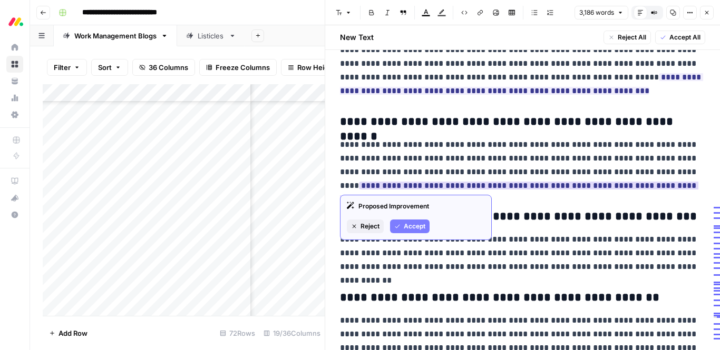
click at [400, 227] on icon "button" at bounding box center [397, 226] width 6 height 6
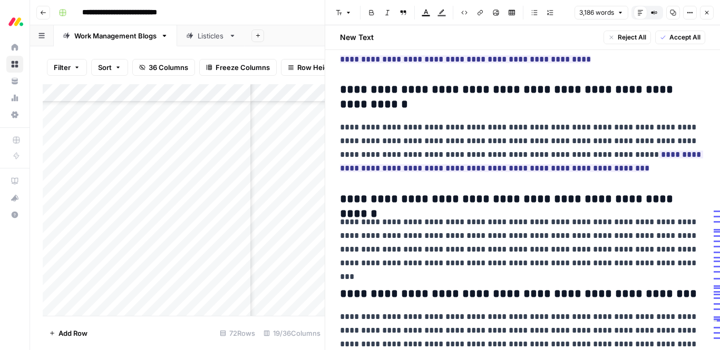
scroll to position [6622, 0]
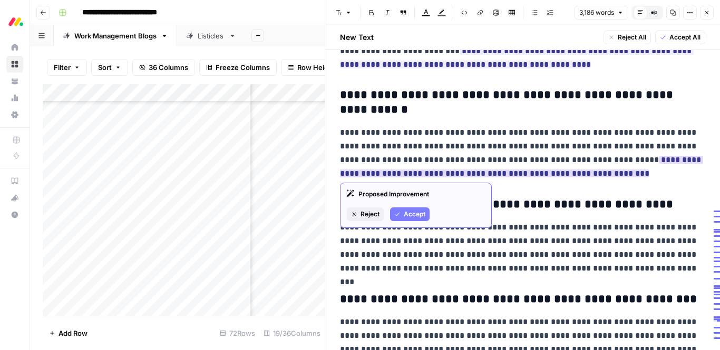
click at [403, 208] on button "Accept" at bounding box center [410, 215] width 40 height 14
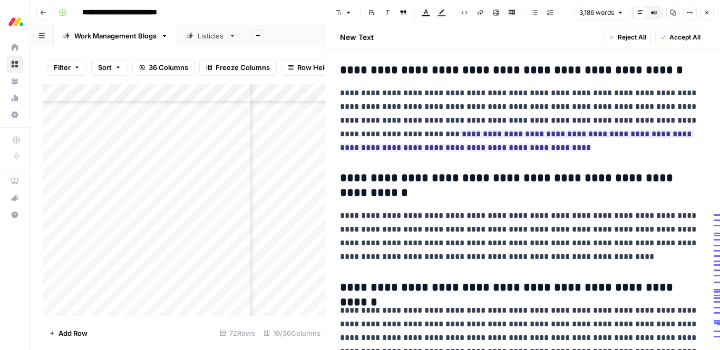
scroll to position [6533, 0]
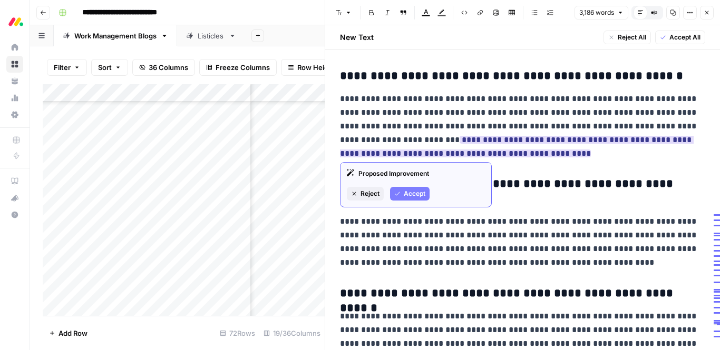
click at [424, 194] on span "Accept" at bounding box center [415, 193] width 22 height 9
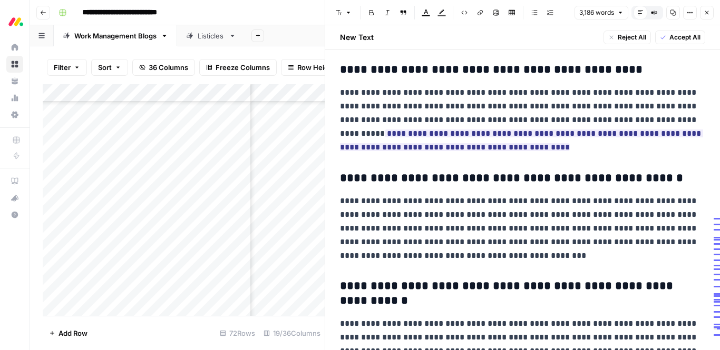
scroll to position [6430, 0]
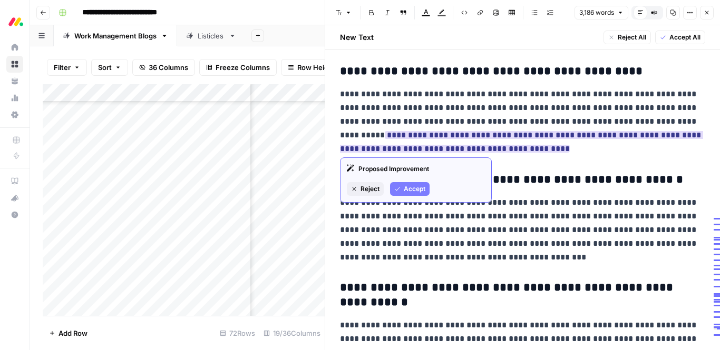
click at [396, 189] on icon "button" at bounding box center [397, 189] width 6 height 6
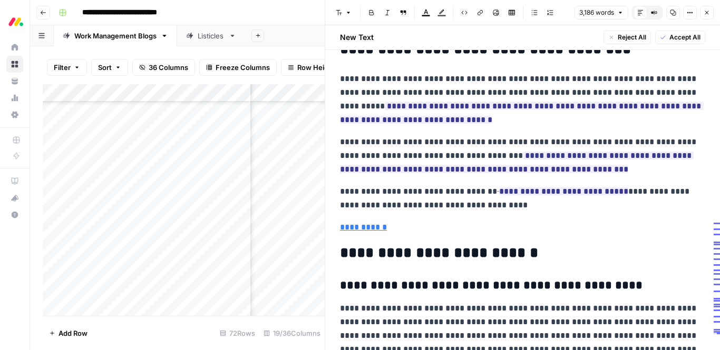
scroll to position [6215, 0]
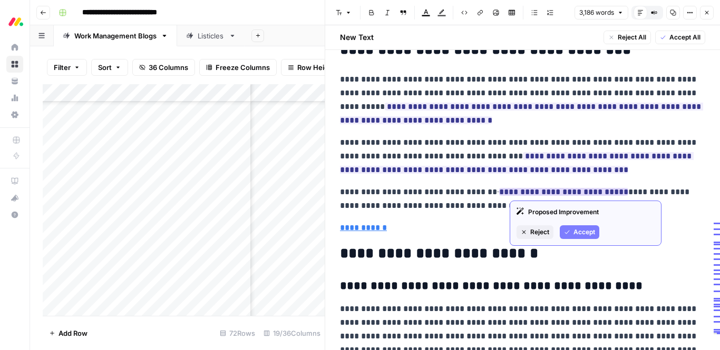
click at [581, 231] on span "Accept" at bounding box center [584, 232] width 22 height 9
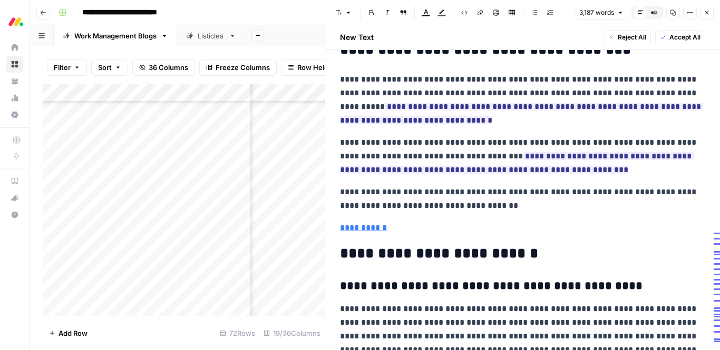
click at [518, 193] on p "**********" at bounding box center [522, 198] width 365 height 27
click at [640, 189] on p "**********" at bounding box center [522, 198] width 365 height 27
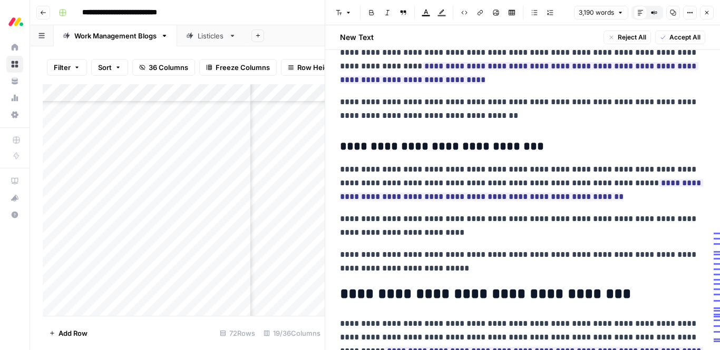
scroll to position [5793, 0]
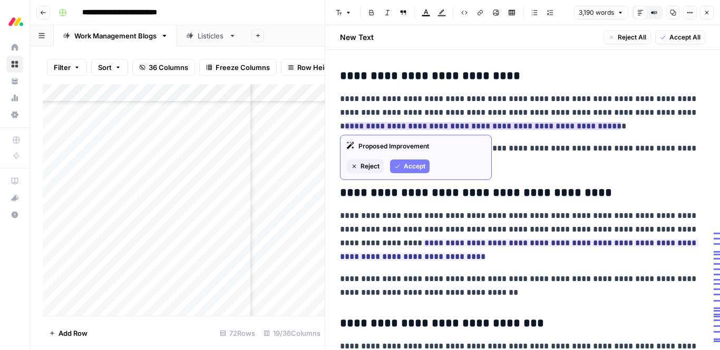
click at [406, 168] on span "Accept" at bounding box center [415, 166] width 22 height 9
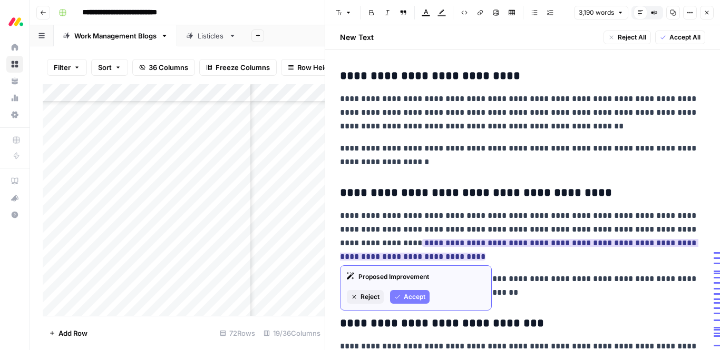
click at [404, 293] on span "Accept" at bounding box center [415, 296] width 22 height 9
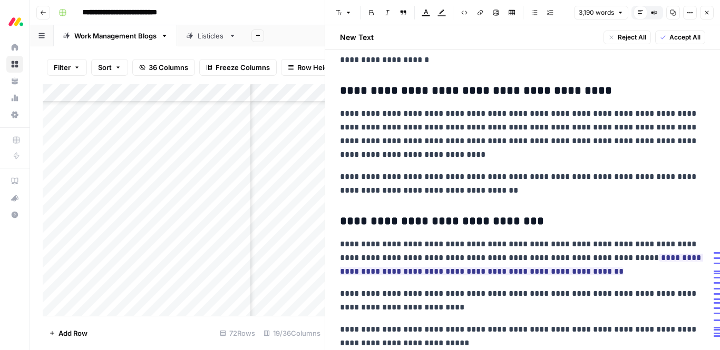
scroll to position [5896, 0]
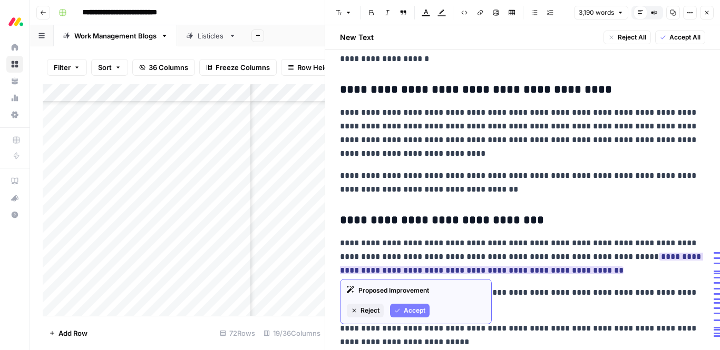
click at [412, 310] on span "Accept" at bounding box center [415, 310] width 22 height 9
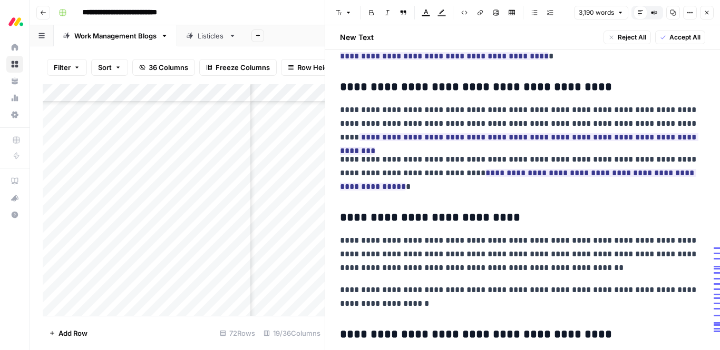
scroll to position [5643, 0]
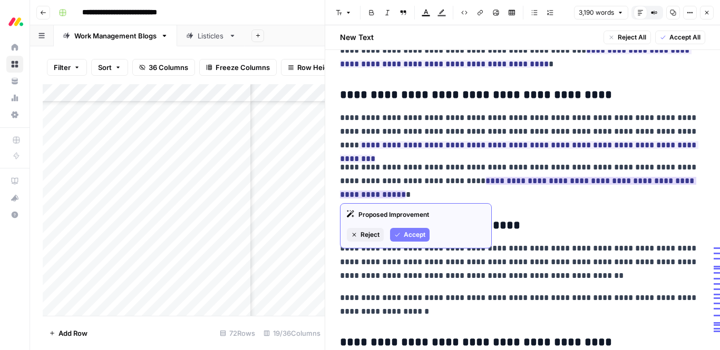
click at [419, 237] on span "Accept" at bounding box center [415, 234] width 22 height 9
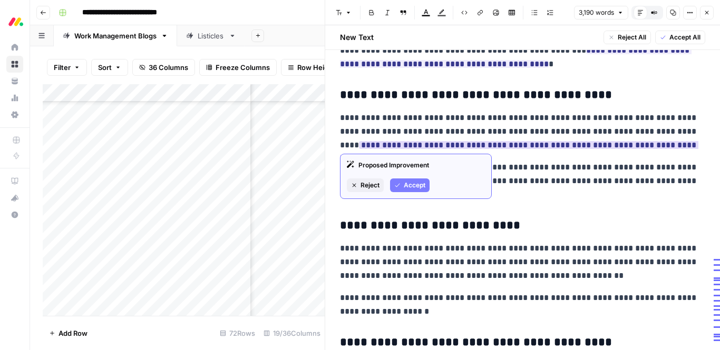
click at [411, 184] on span "Accept" at bounding box center [415, 185] width 22 height 9
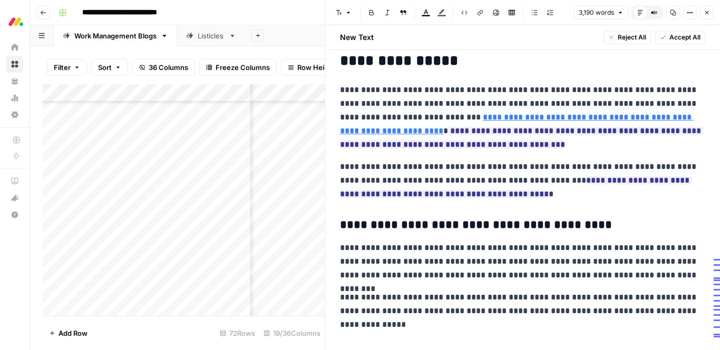
scroll to position [5501, 0]
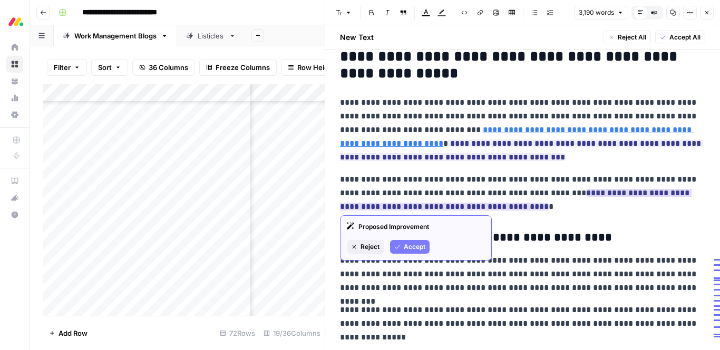
click at [412, 243] on span "Accept" at bounding box center [415, 246] width 22 height 9
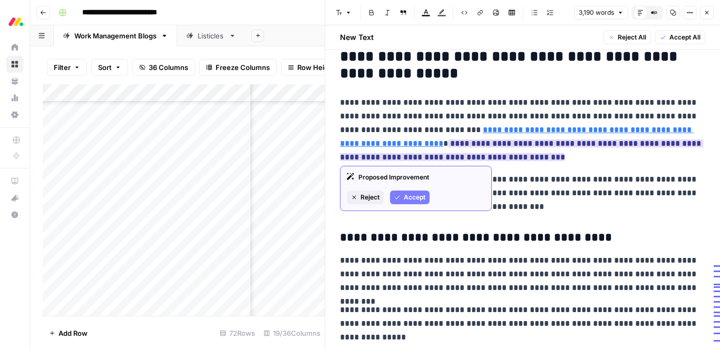
click at [414, 199] on span "Accept" at bounding box center [415, 197] width 22 height 9
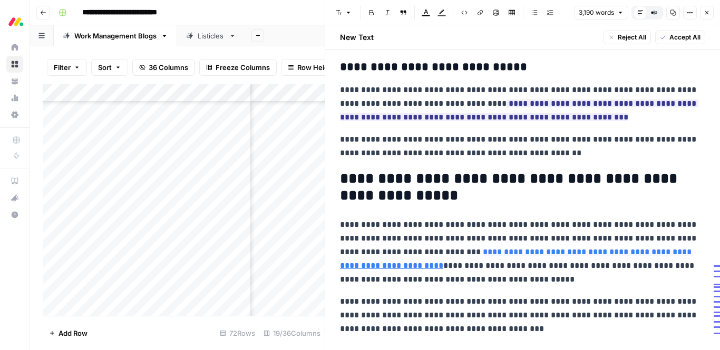
scroll to position [5331, 0]
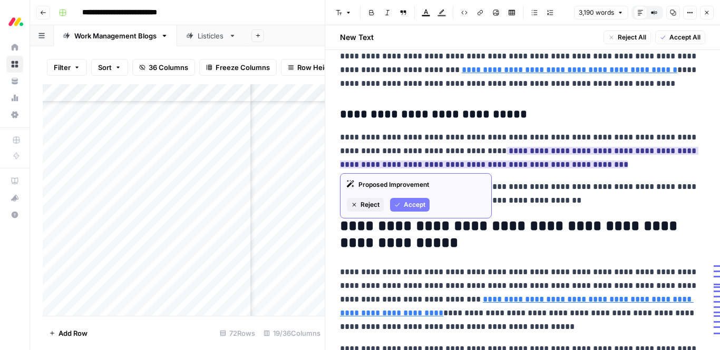
click at [367, 203] on span "Reject" at bounding box center [369, 204] width 19 height 9
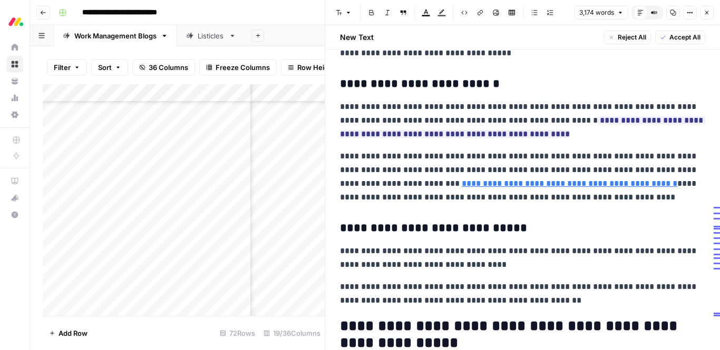
scroll to position [5193, 0]
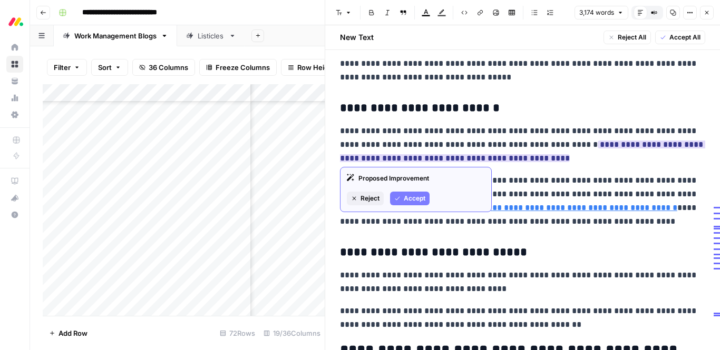
click at [369, 199] on span "Reject" at bounding box center [369, 198] width 19 height 9
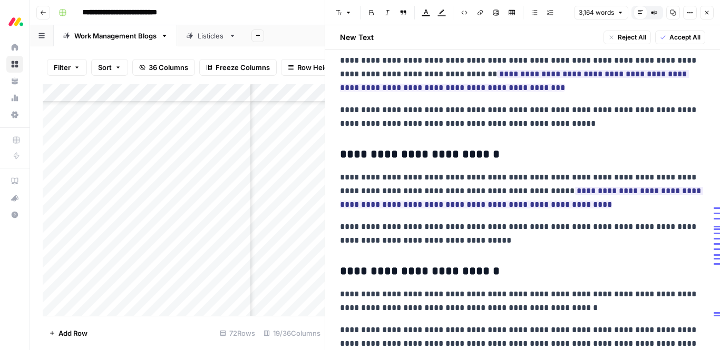
scroll to position [5011, 0]
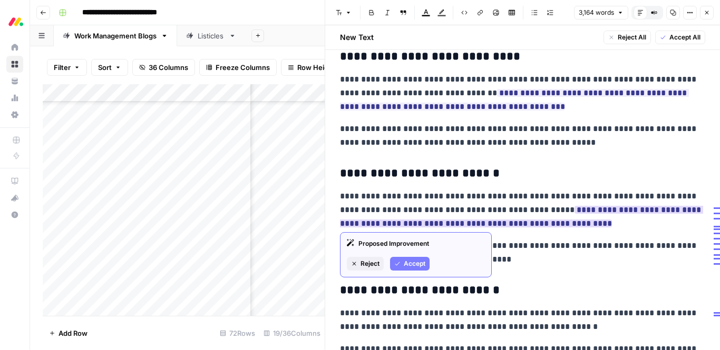
click at [424, 264] on span "Accept" at bounding box center [415, 263] width 22 height 9
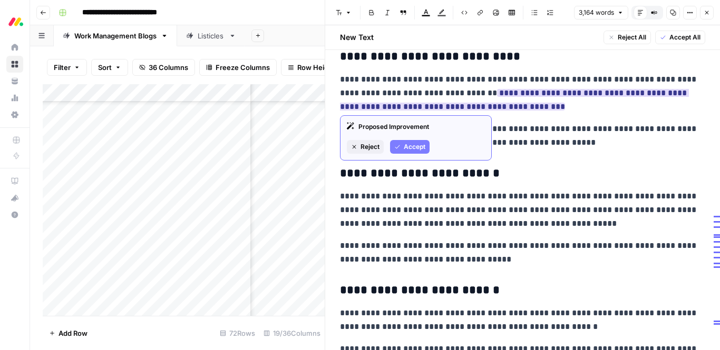
click at [369, 145] on span "Reject" at bounding box center [369, 146] width 19 height 9
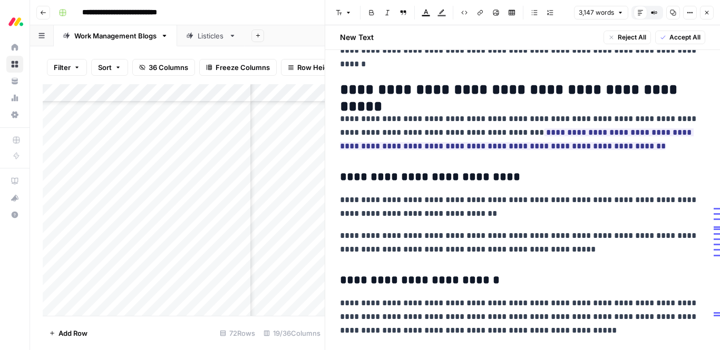
scroll to position [4782, 0]
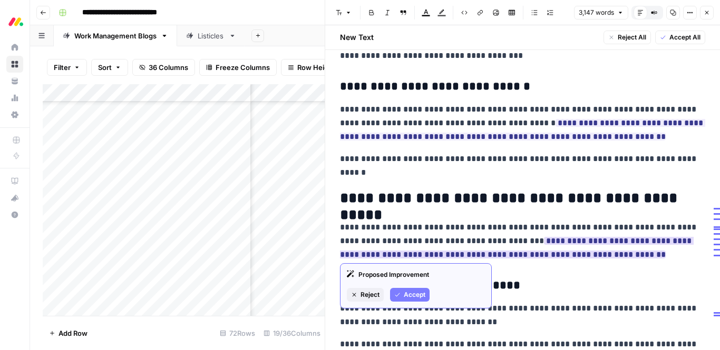
click at [361, 296] on span "Reject" at bounding box center [369, 294] width 19 height 9
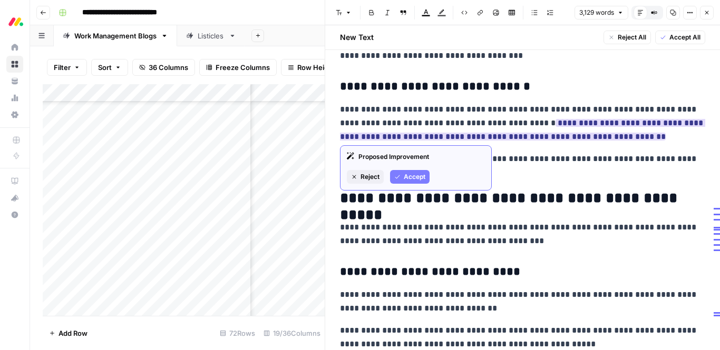
click at [413, 172] on span "Accept" at bounding box center [415, 176] width 22 height 9
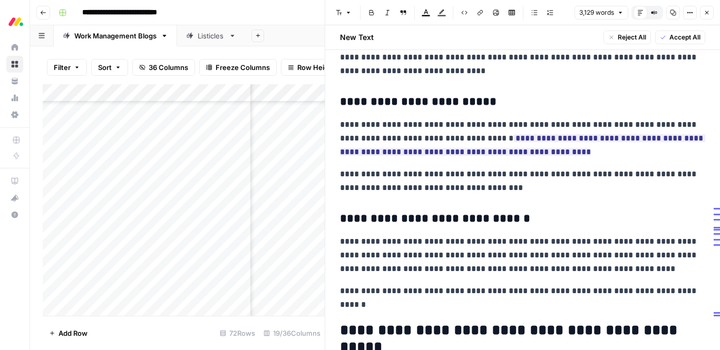
scroll to position [4601, 0]
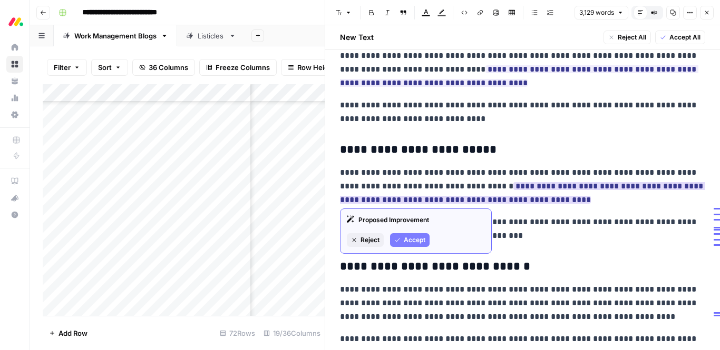
click at [415, 241] on span "Accept" at bounding box center [415, 239] width 22 height 9
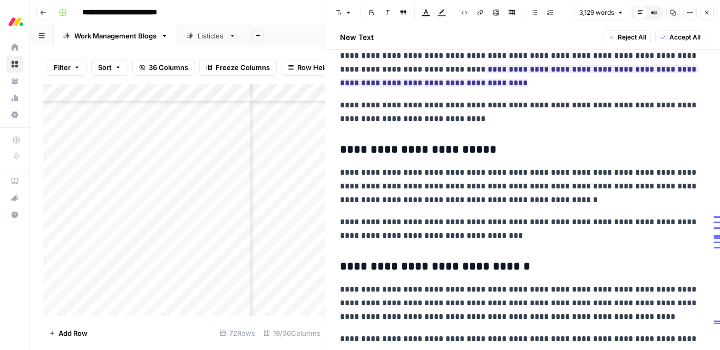
scroll to position [4484, 0]
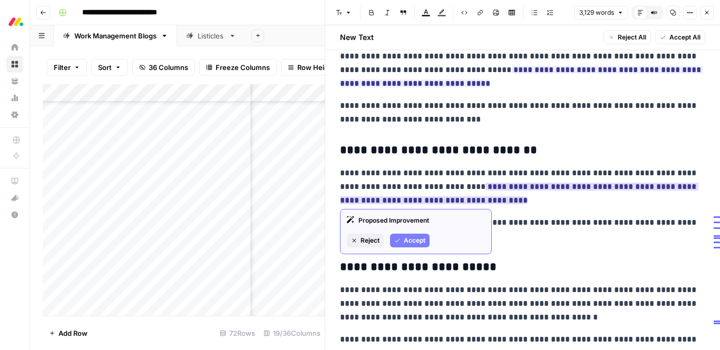
click at [368, 236] on span "Reject" at bounding box center [369, 240] width 19 height 9
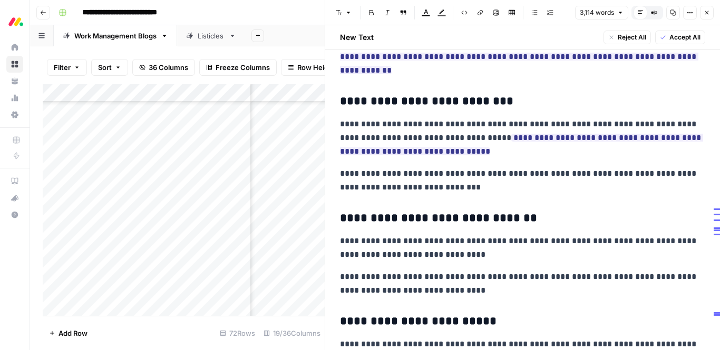
scroll to position [4395, 0]
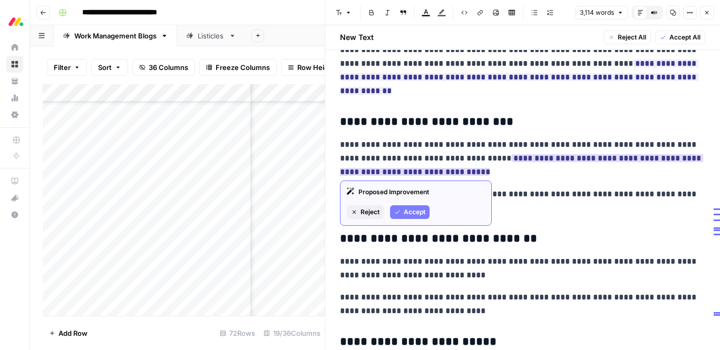
click at [417, 211] on span "Accept" at bounding box center [415, 212] width 22 height 9
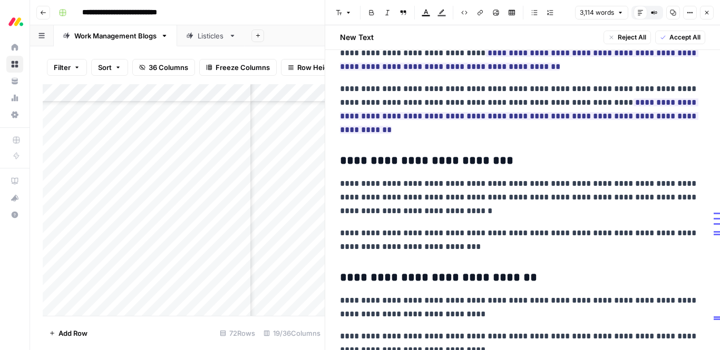
scroll to position [4310, 0]
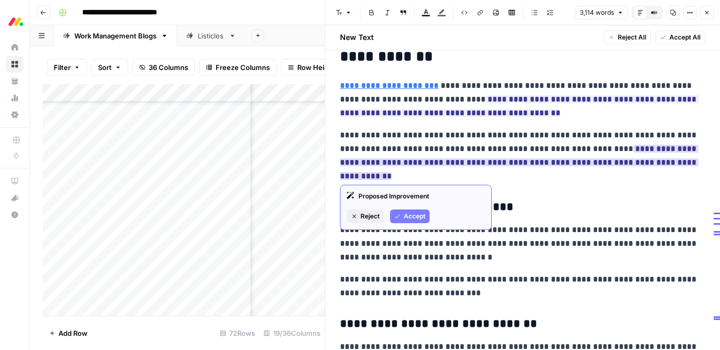
click at [410, 216] on span "Accept" at bounding box center [415, 216] width 22 height 9
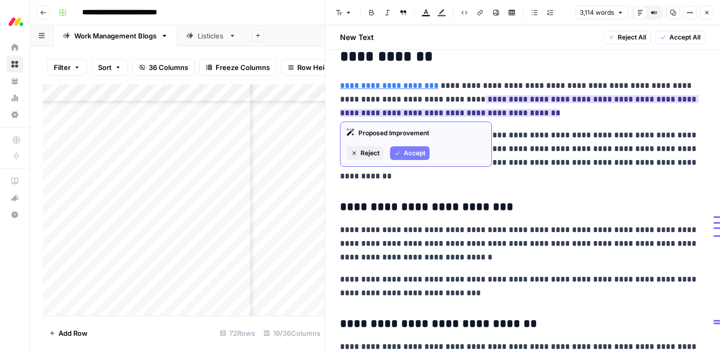
click at [372, 149] on span "Reject" at bounding box center [369, 153] width 19 height 9
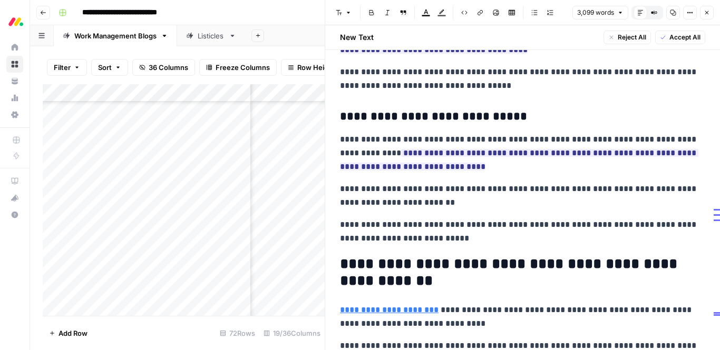
scroll to position [4081, 0]
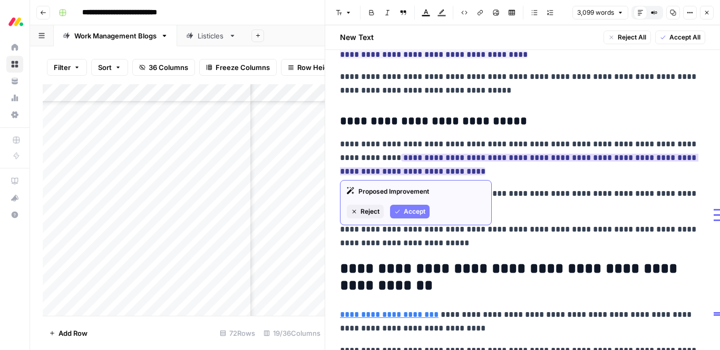
click at [404, 211] on span "Accept" at bounding box center [415, 211] width 22 height 9
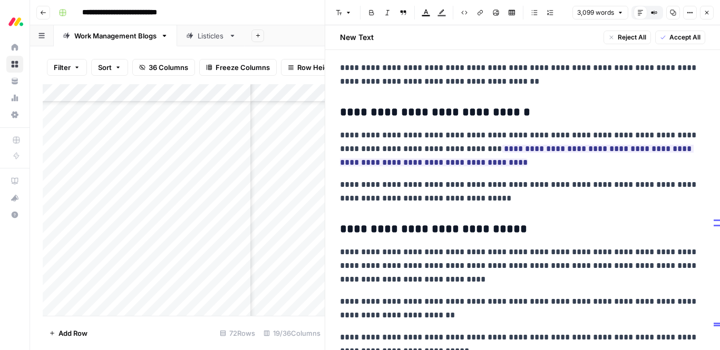
scroll to position [3970, 0]
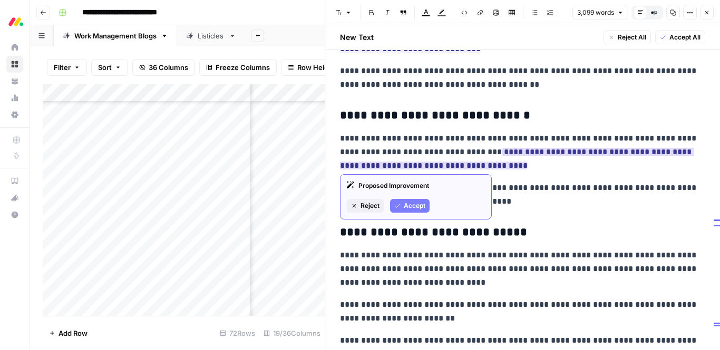
click at [367, 206] on span "Reject" at bounding box center [369, 205] width 19 height 9
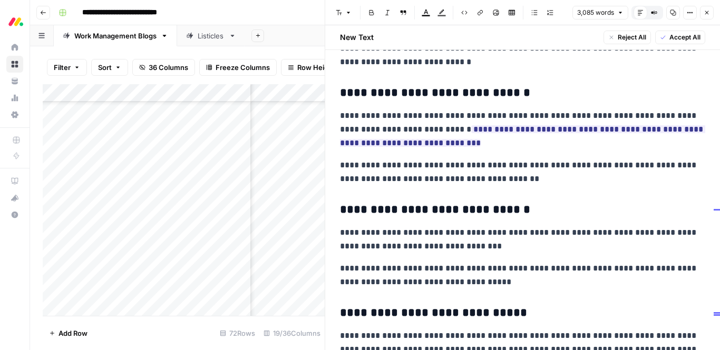
scroll to position [3846, 0]
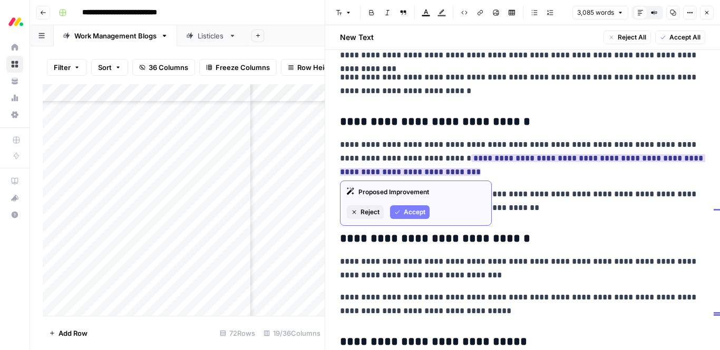
click at [404, 213] on span "Accept" at bounding box center [415, 212] width 22 height 9
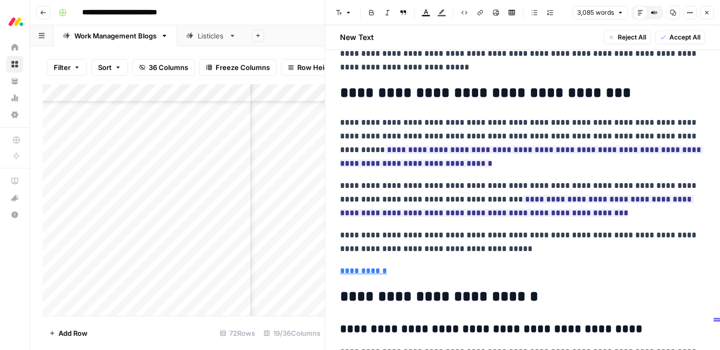
scroll to position [6079, 0]
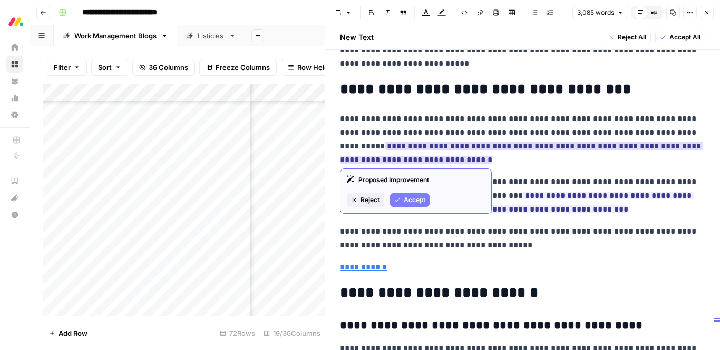
click at [370, 199] on span "Reject" at bounding box center [369, 199] width 19 height 9
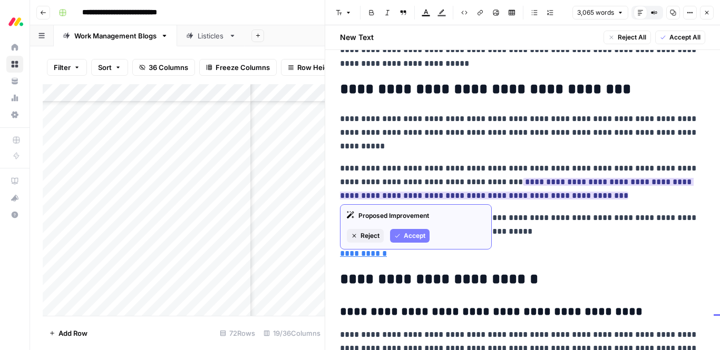
click at [372, 231] on span "Reject" at bounding box center [369, 235] width 19 height 9
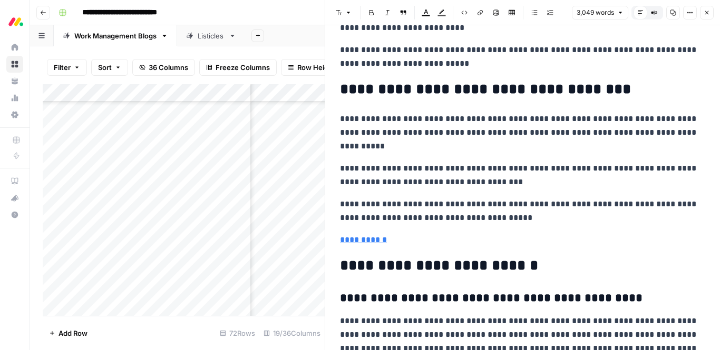
click at [479, 238] on p "**********" at bounding box center [522, 240] width 365 height 14
